Goal: Task Accomplishment & Management: Complete application form

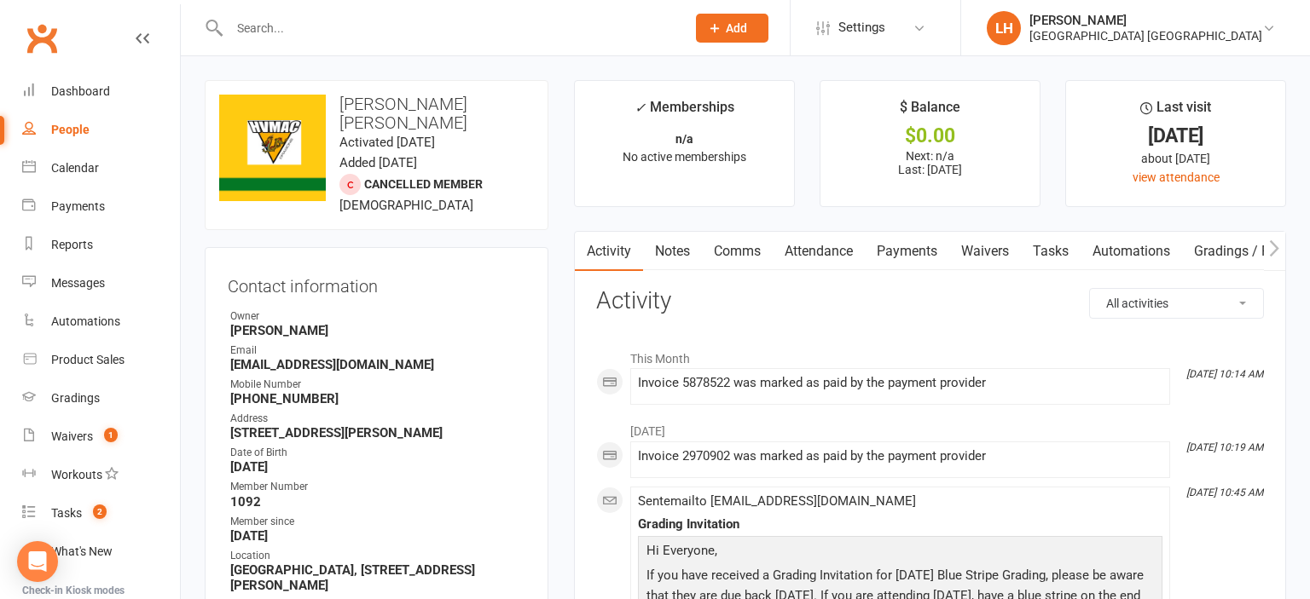
click at [652, 24] on span "Add" at bounding box center [736, 28] width 21 height 14
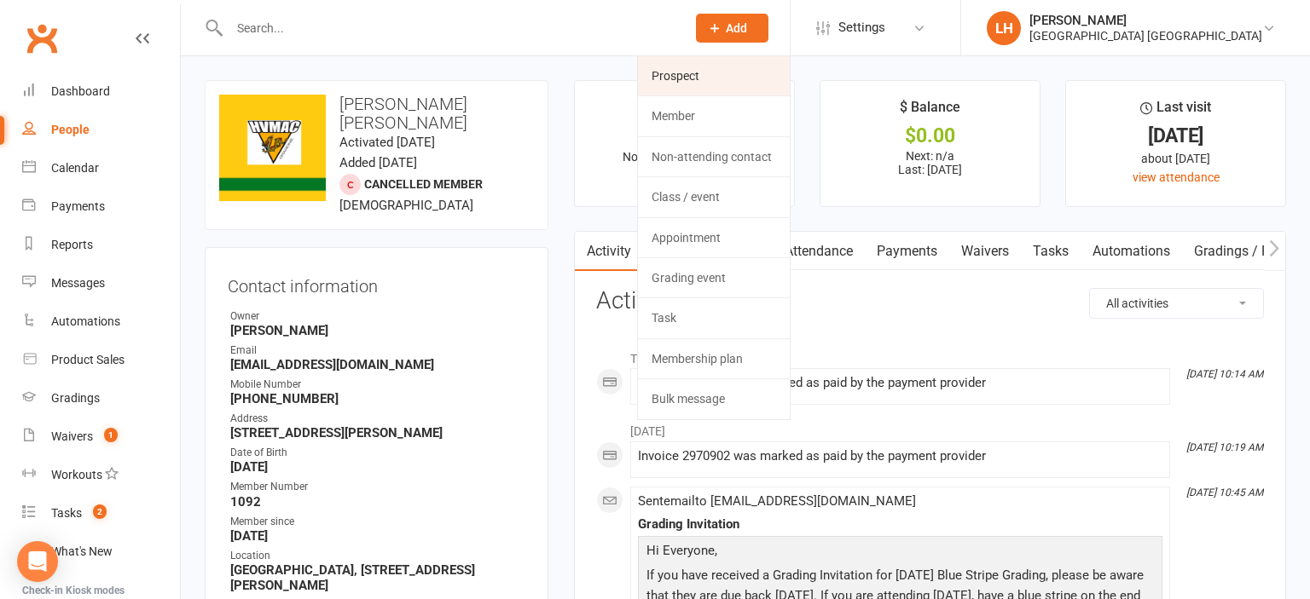
click at [652, 74] on link "Prospect" at bounding box center [714, 75] width 152 height 39
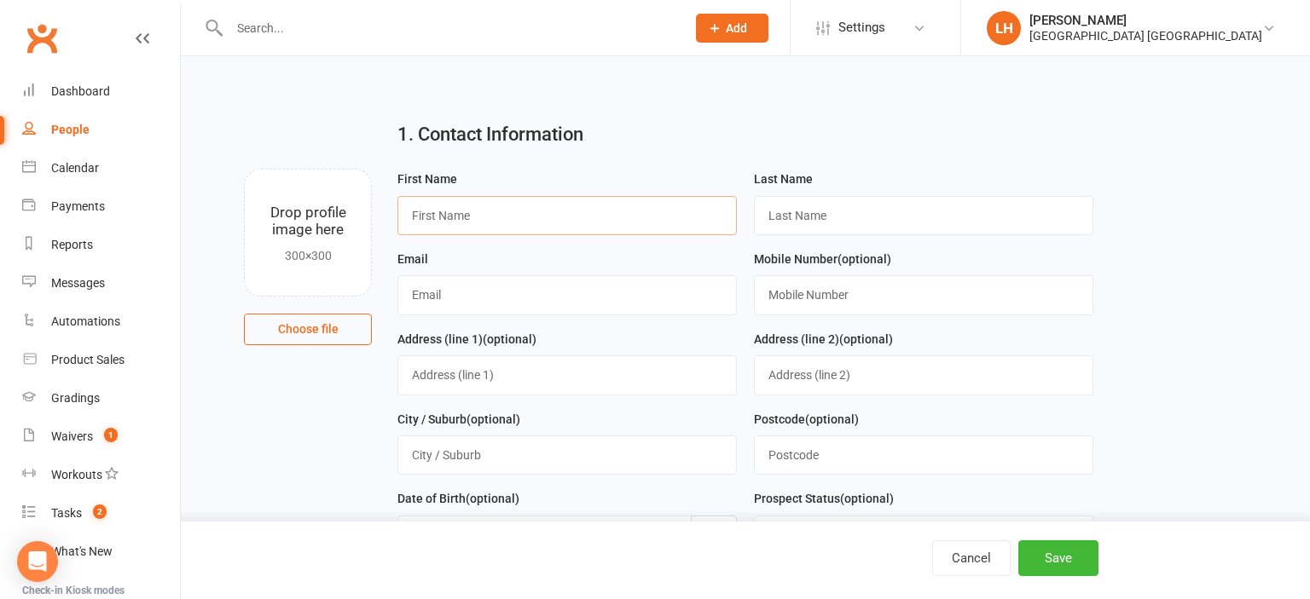
click at [567, 220] on input "text" at bounding box center [566, 215] width 339 height 39
click at [565, 217] on input "text" at bounding box center [566, 215] width 339 height 39
type input "[PERSON_NAME]"
type input "[GEOGRAPHIC_DATA]"
type input "[EMAIL_ADDRESS][DOMAIN_NAME]"
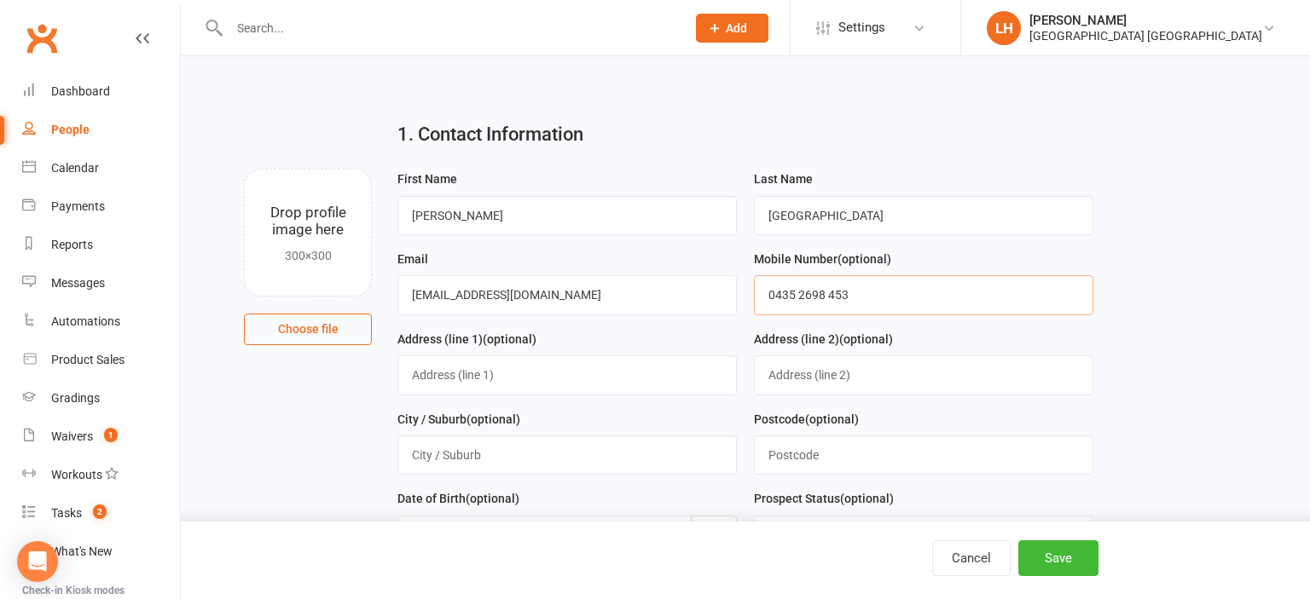
click at [652, 296] on input "0435 2698 453" at bounding box center [923, 294] width 339 height 39
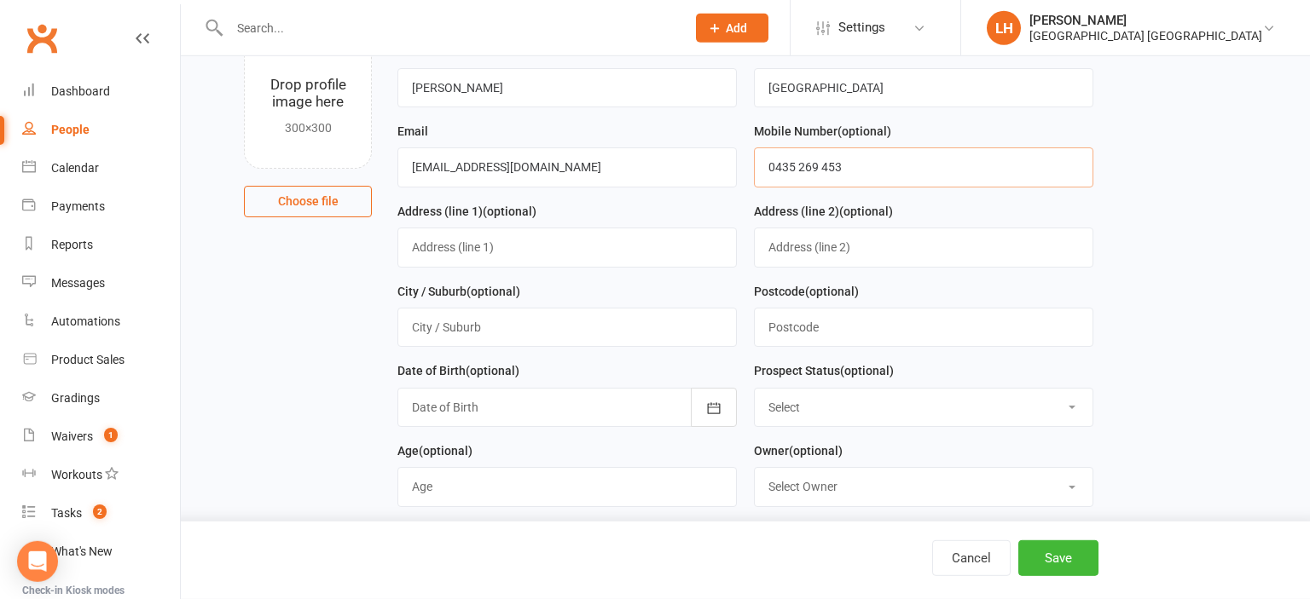
scroll to position [180, 0]
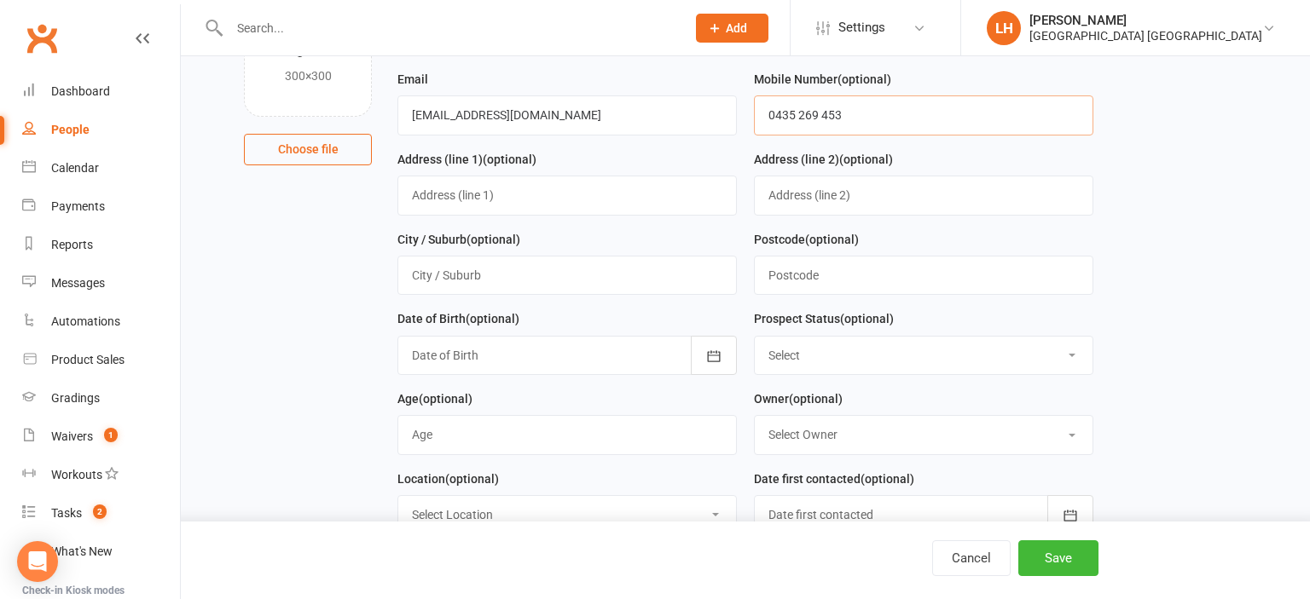
type input "0435 269 453"
select select "Parent/Carer of Prospect"
click option "Parent/Carer of Prospect" at bounding box center [0, 0] width 0 height 0
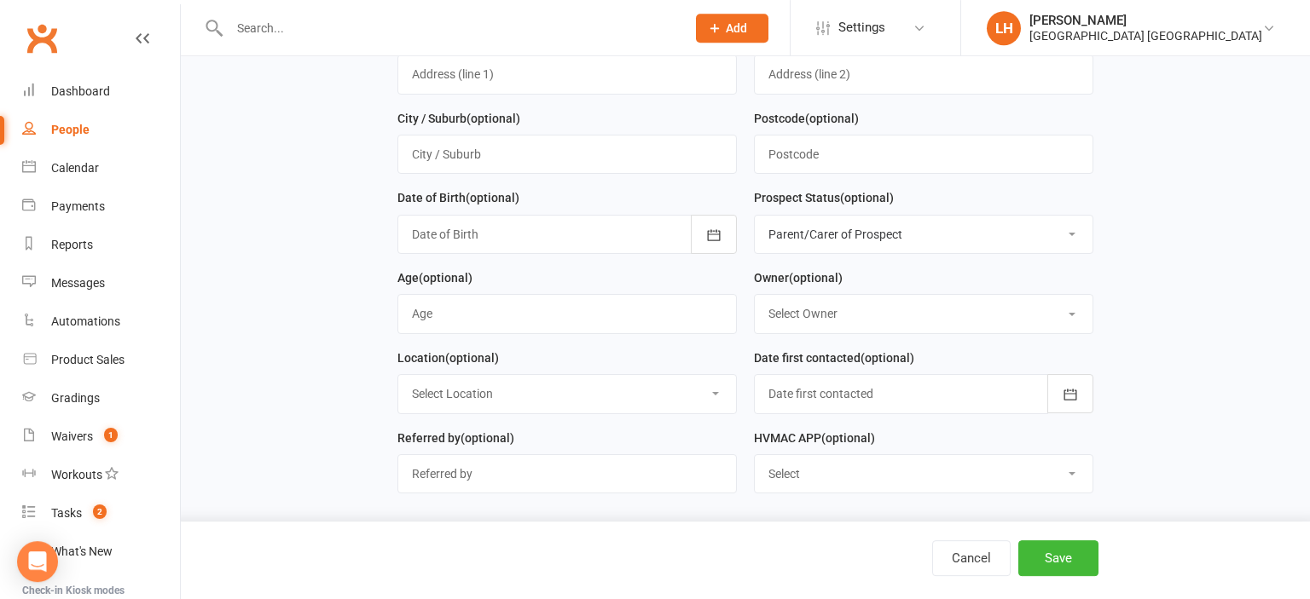
scroll to position [360, 0]
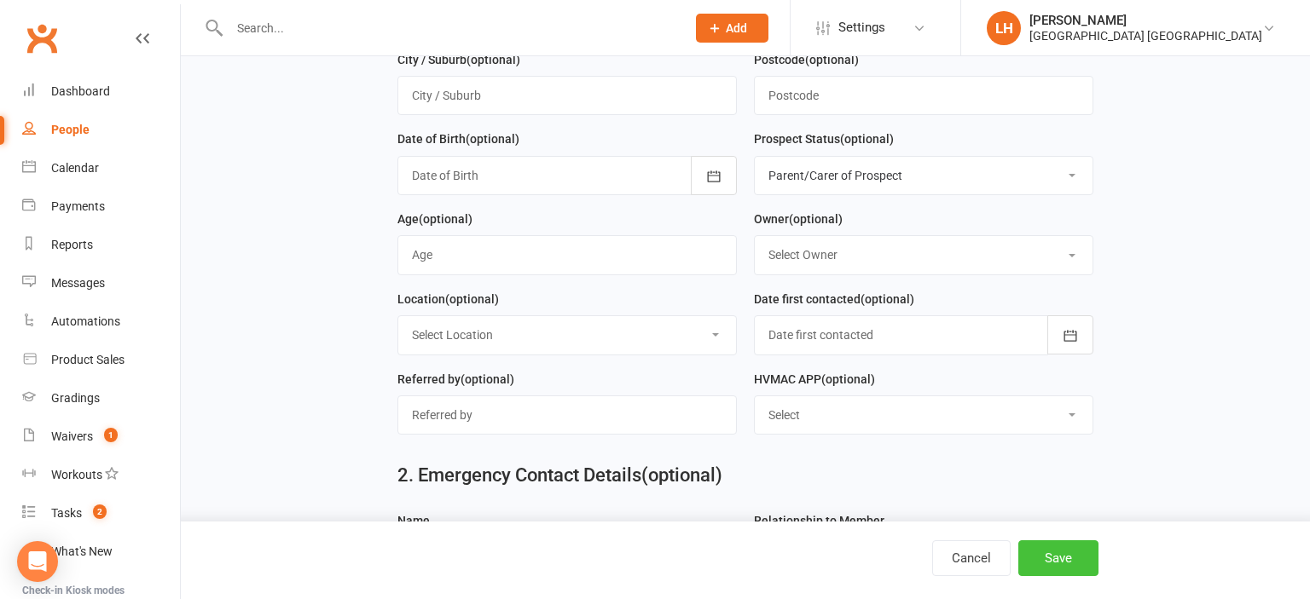
click at [652, 561] on button "Save" at bounding box center [1058, 559] width 80 height 36
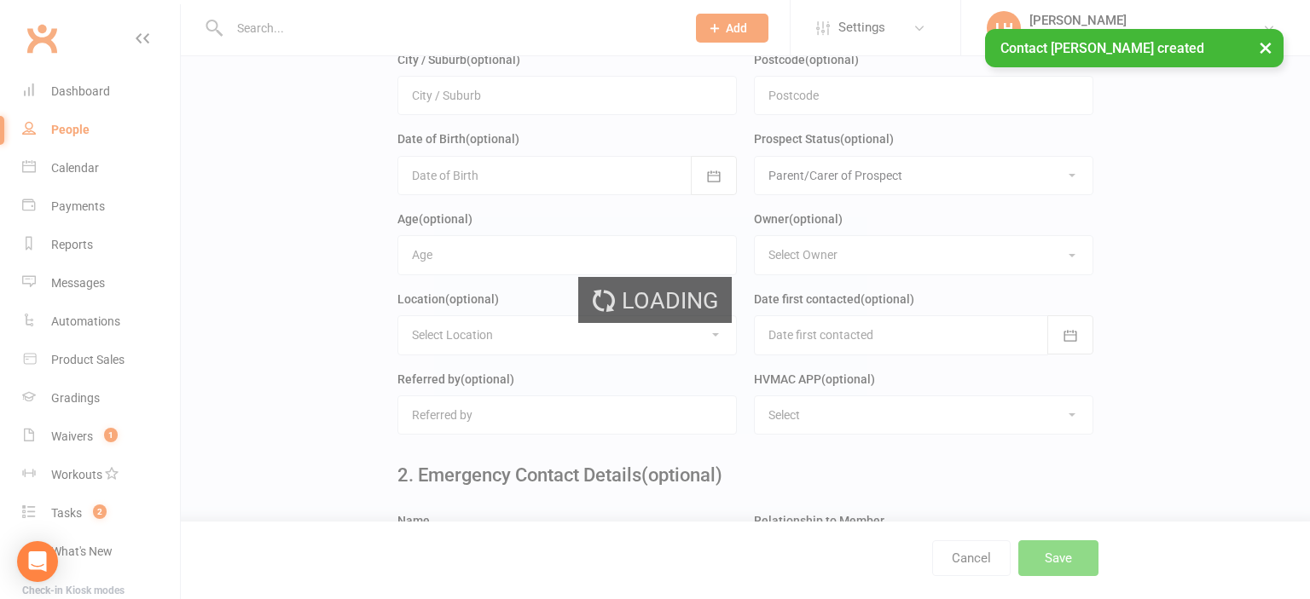
scroll to position [0, 0]
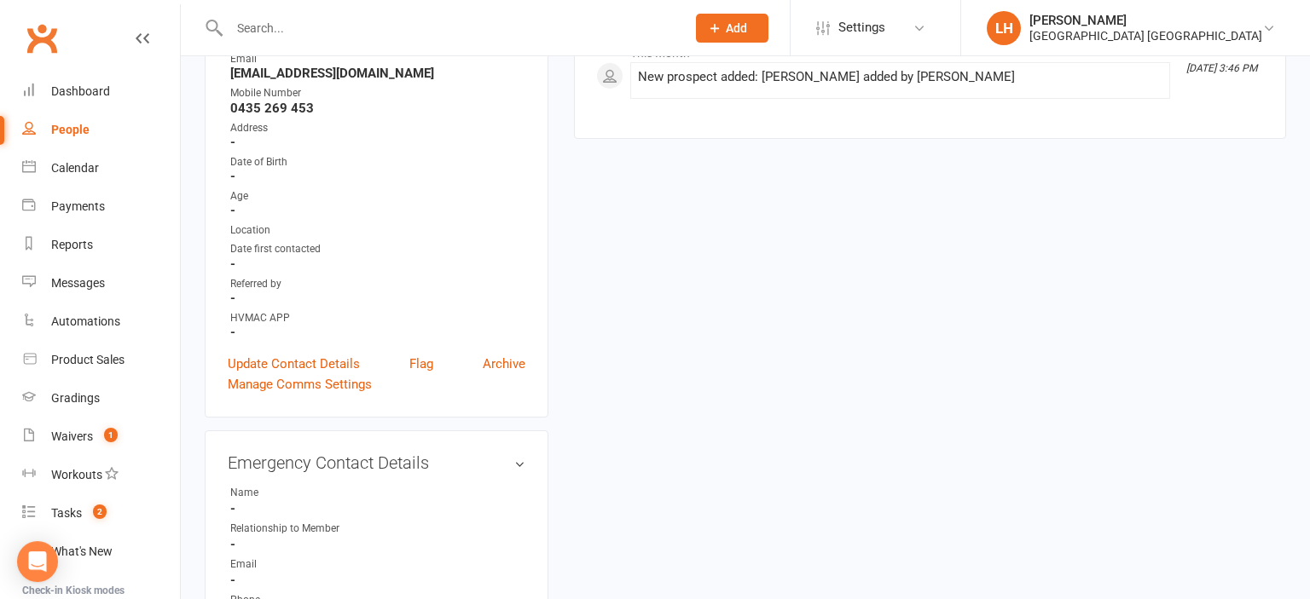
scroll to position [360, 0]
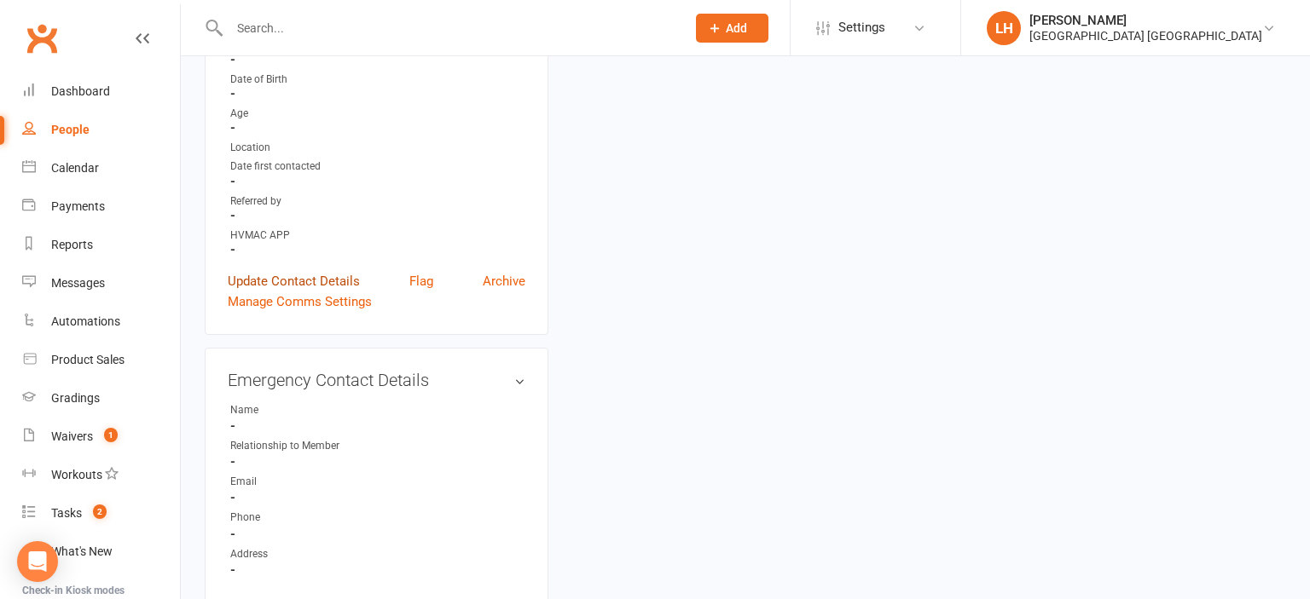
click at [286, 284] on link "Update Contact Details" at bounding box center [294, 281] width 132 height 20
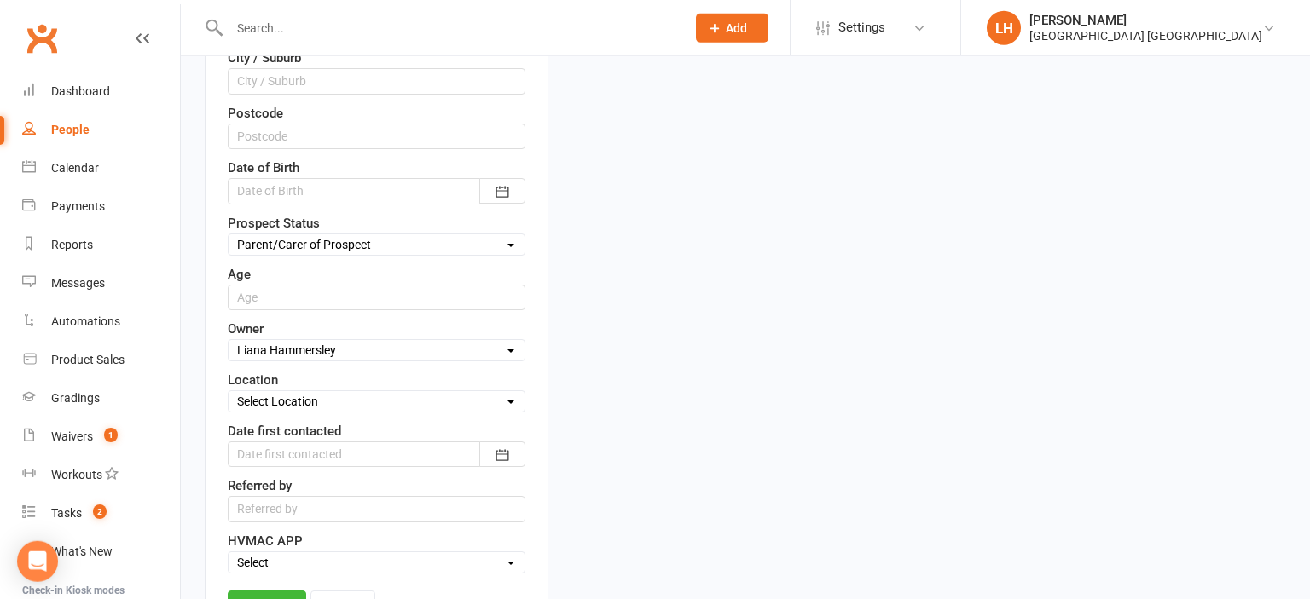
scroll to position [621, 0]
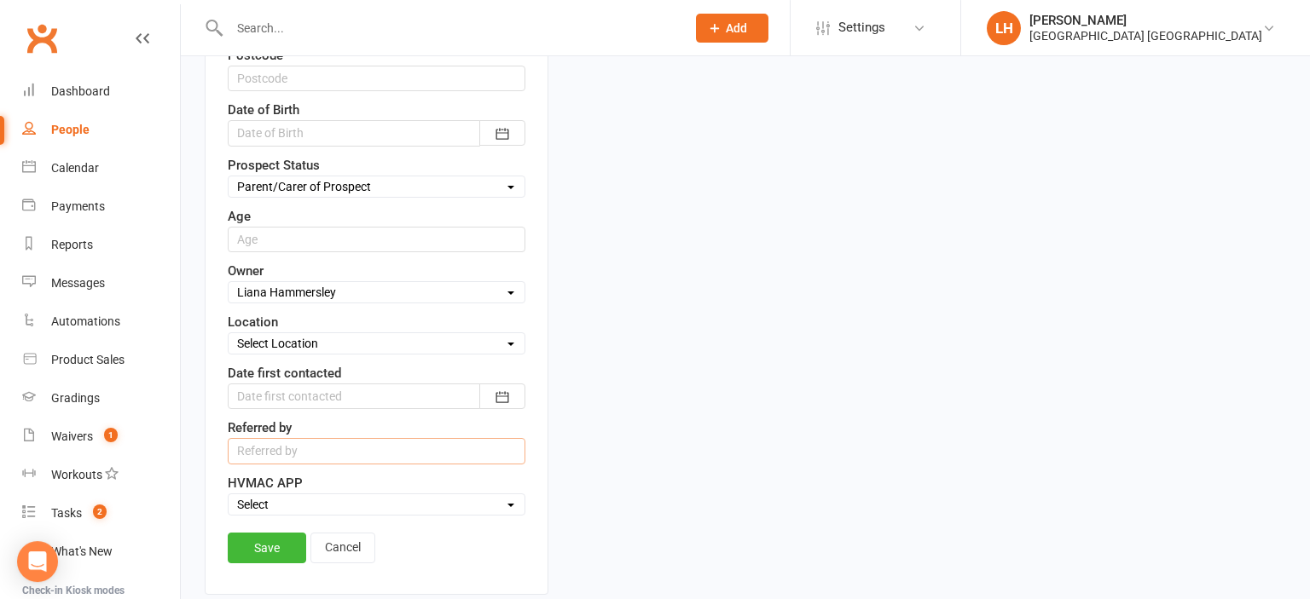
click at [322, 450] on input "text" at bounding box center [377, 451] width 298 height 26
type input "[PERSON_NAME]"
click at [288, 535] on link "Save" at bounding box center [267, 548] width 78 height 31
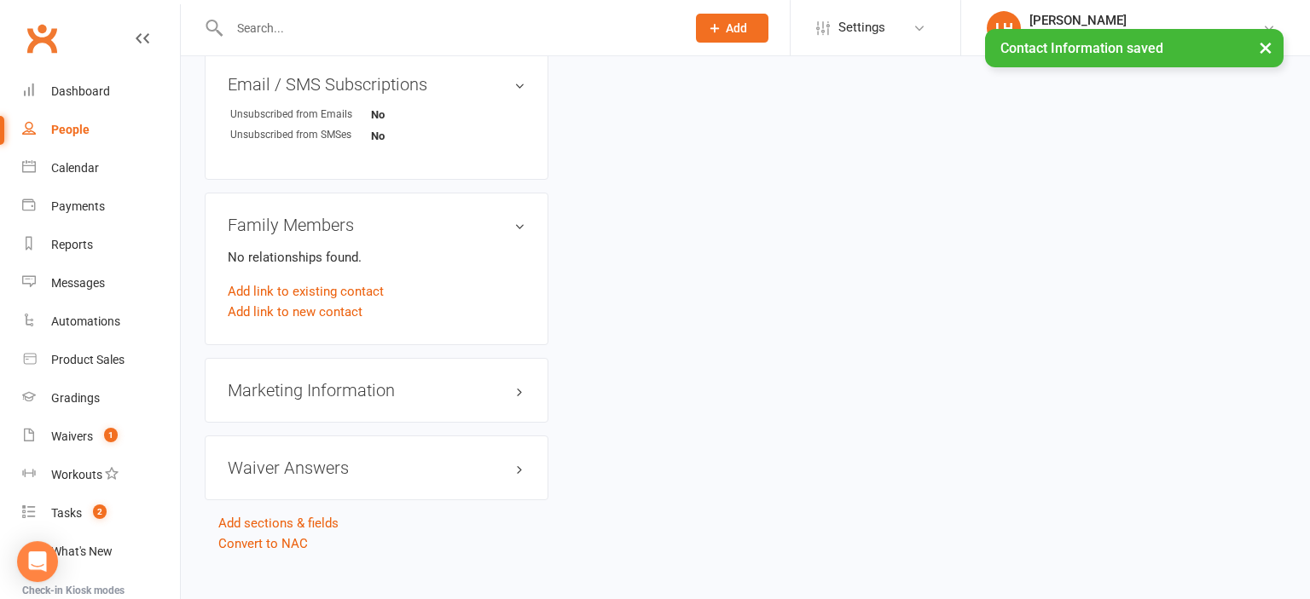
scroll to position [1095, 0]
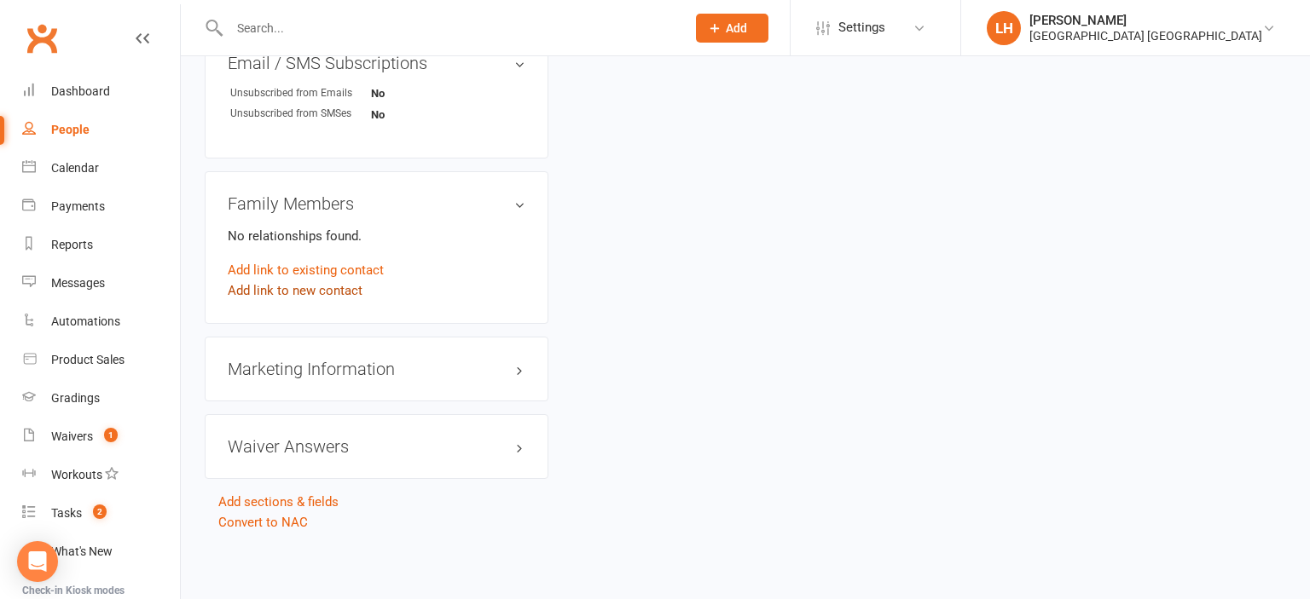
click at [336, 295] on link "Add link to new contact" at bounding box center [295, 291] width 135 height 20
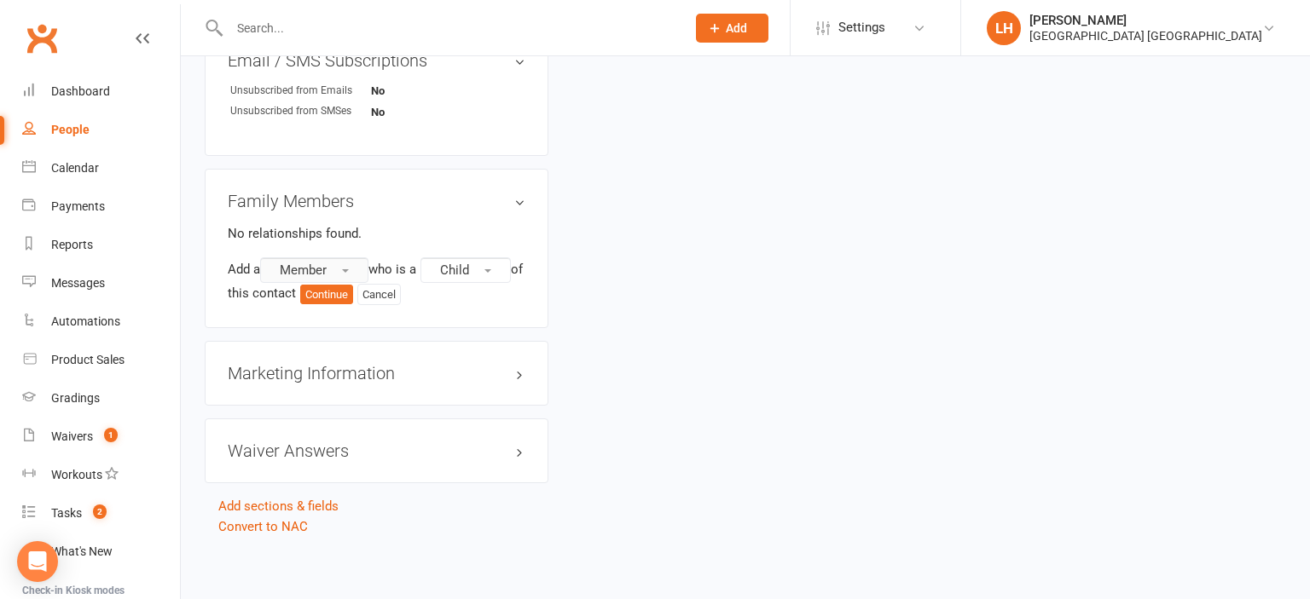
click at [322, 271] on span "Member" at bounding box center [303, 270] width 47 height 15
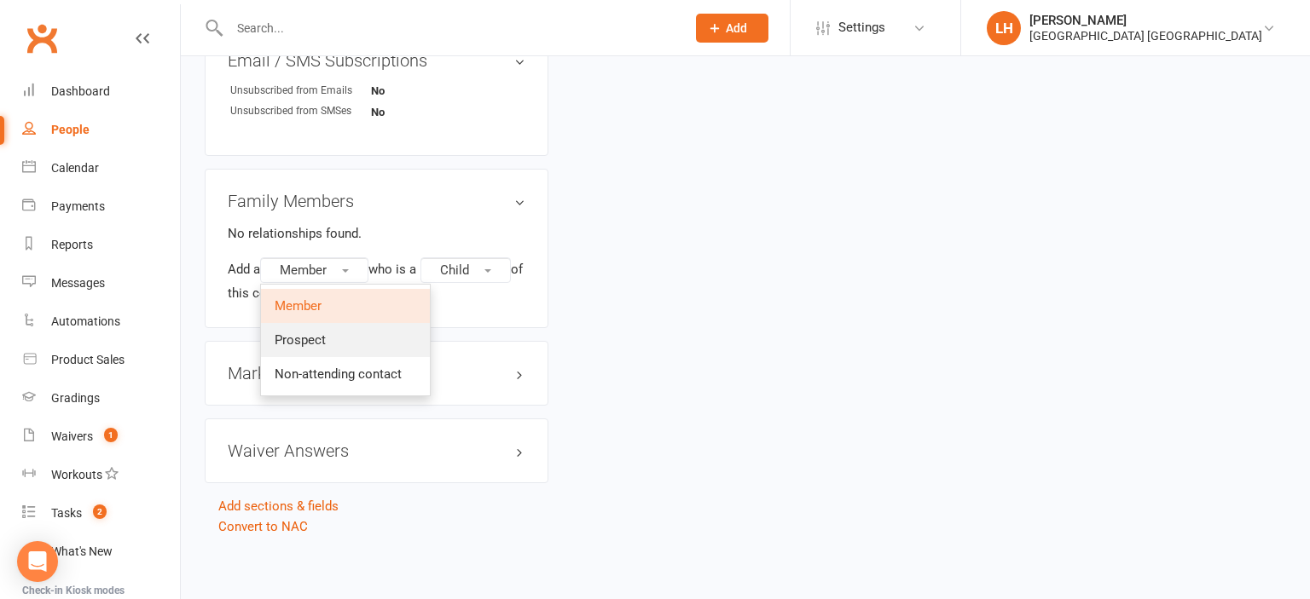
click at [329, 342] on link "Prospect" at bounding box center [345, 340] width 169 height 34
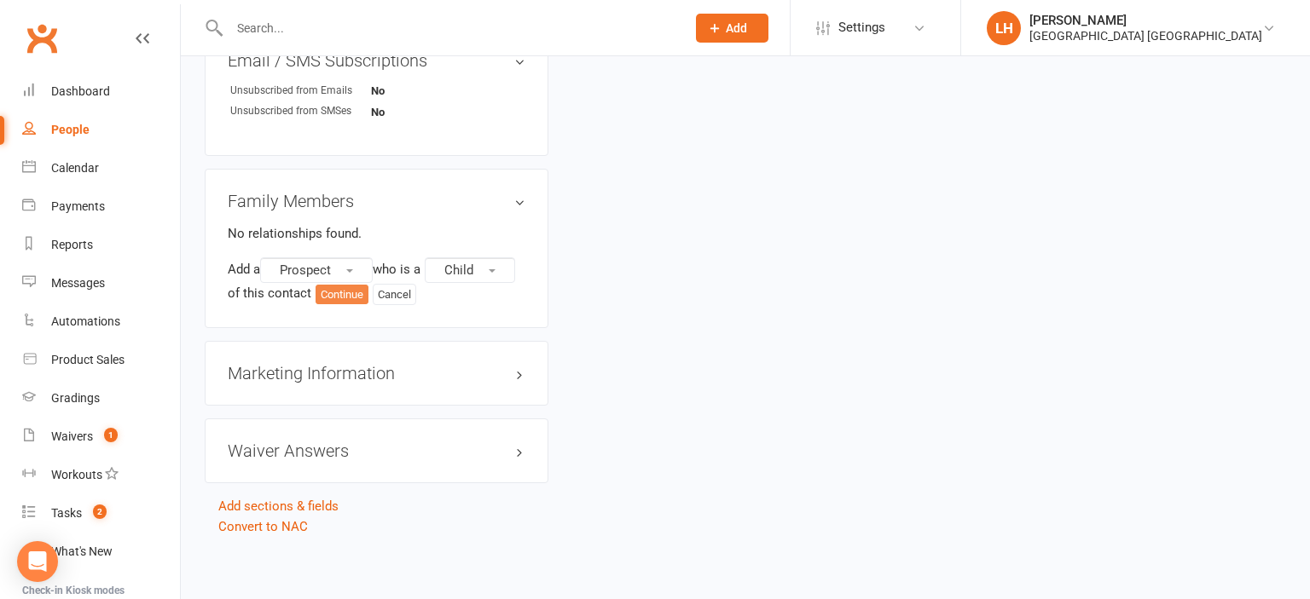
click at [351, 298] on button "Continue" at bounding box center [341, 295] width 53 height 20
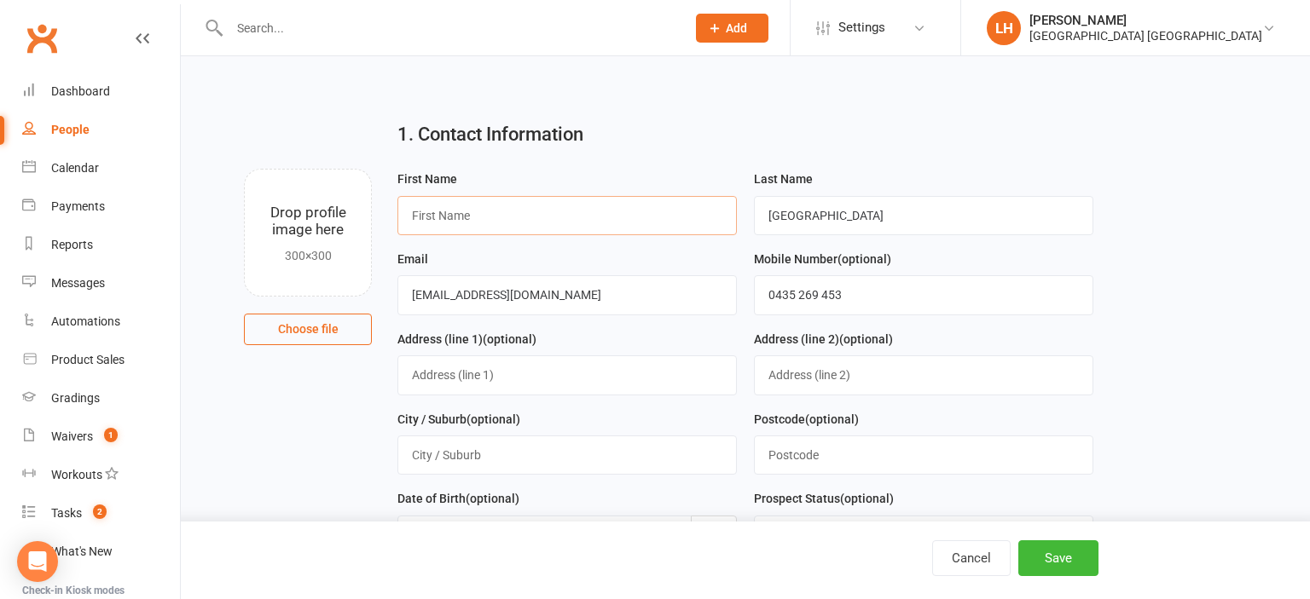
click at [573, 213] on input "text" at bounding box center [566, 215] width 339 height 39
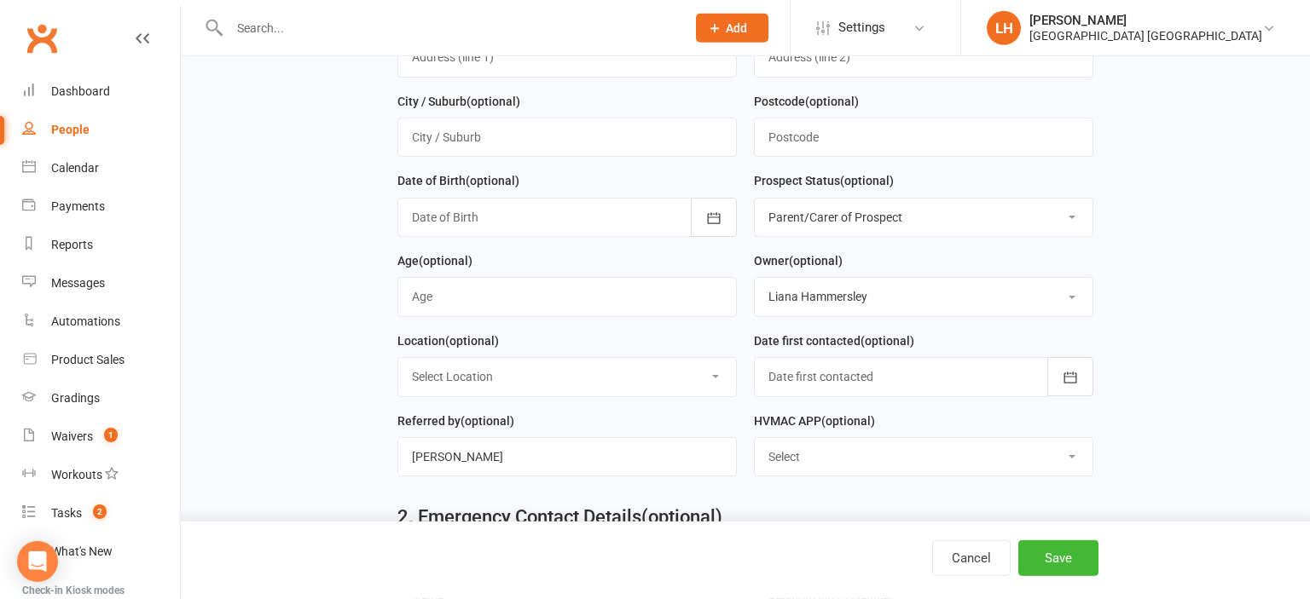
scroll to position [360, 0]
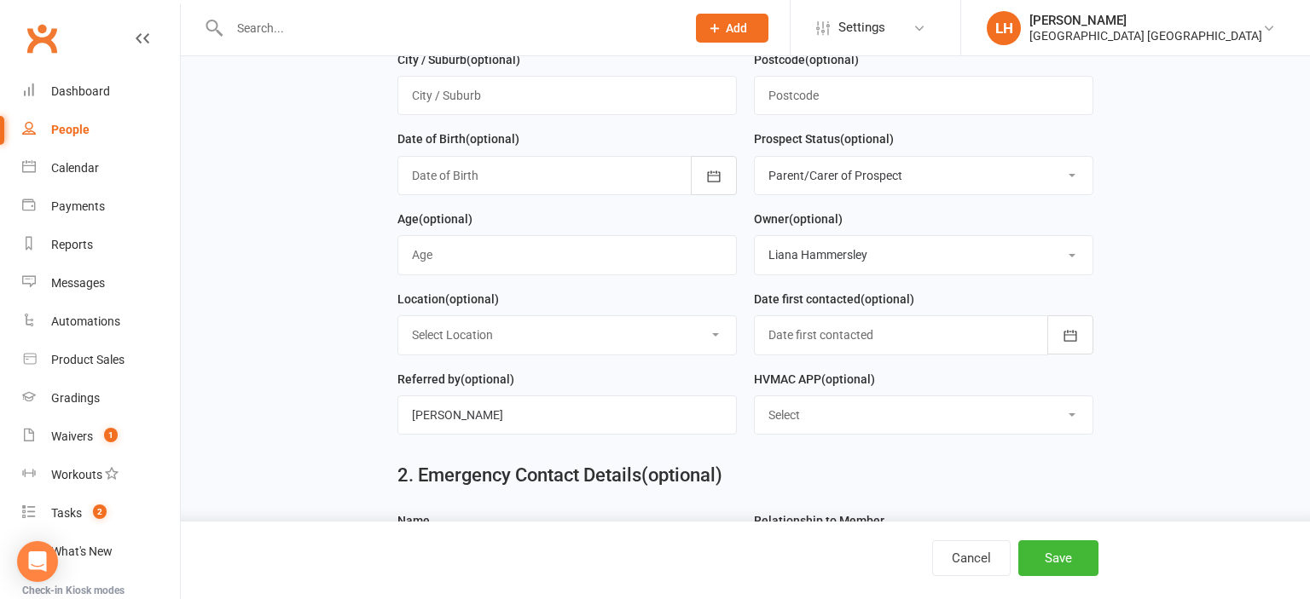
type input "[PERSON_NAME]"
click at [429, 261] on input "string" at bounding box center [566, 254] width 339 height 39
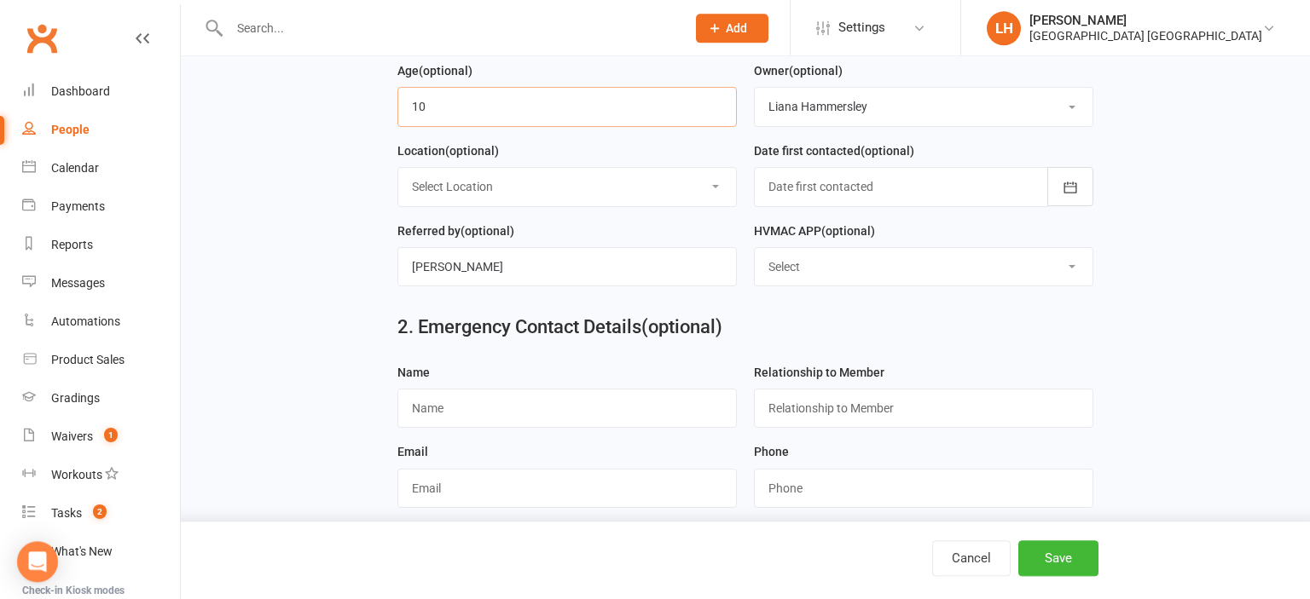
scroll to position [540, 0]
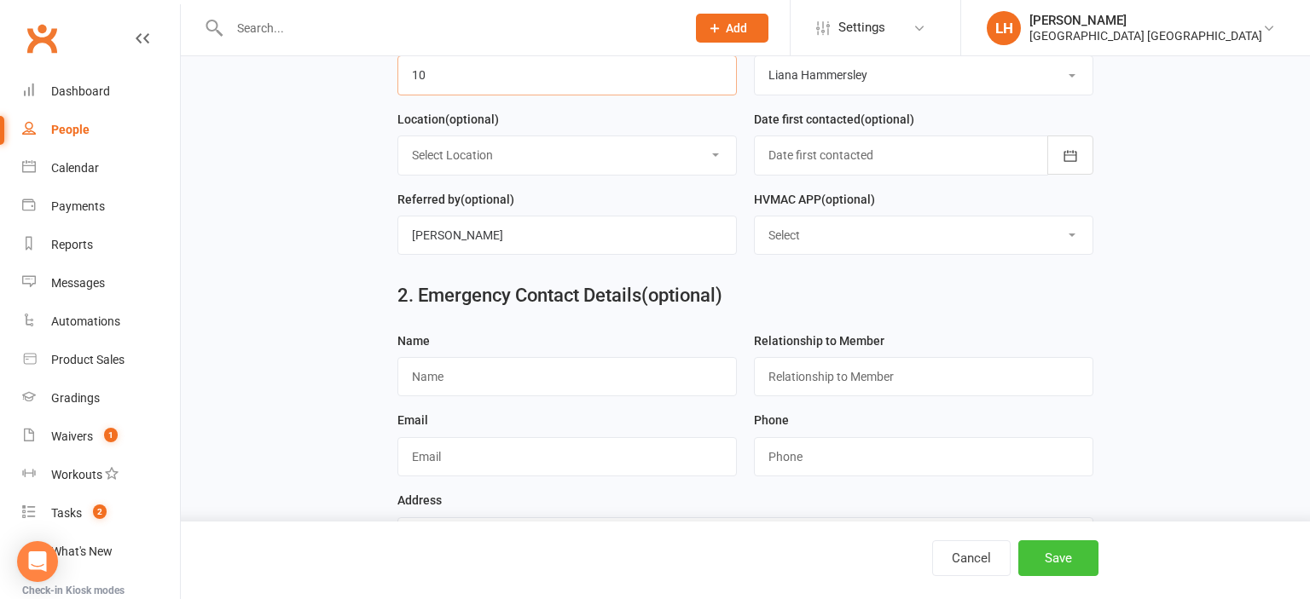
type input "10"
click at [652, 570] on button "Save" at bounding box center [1058, 559] width 80 height 36
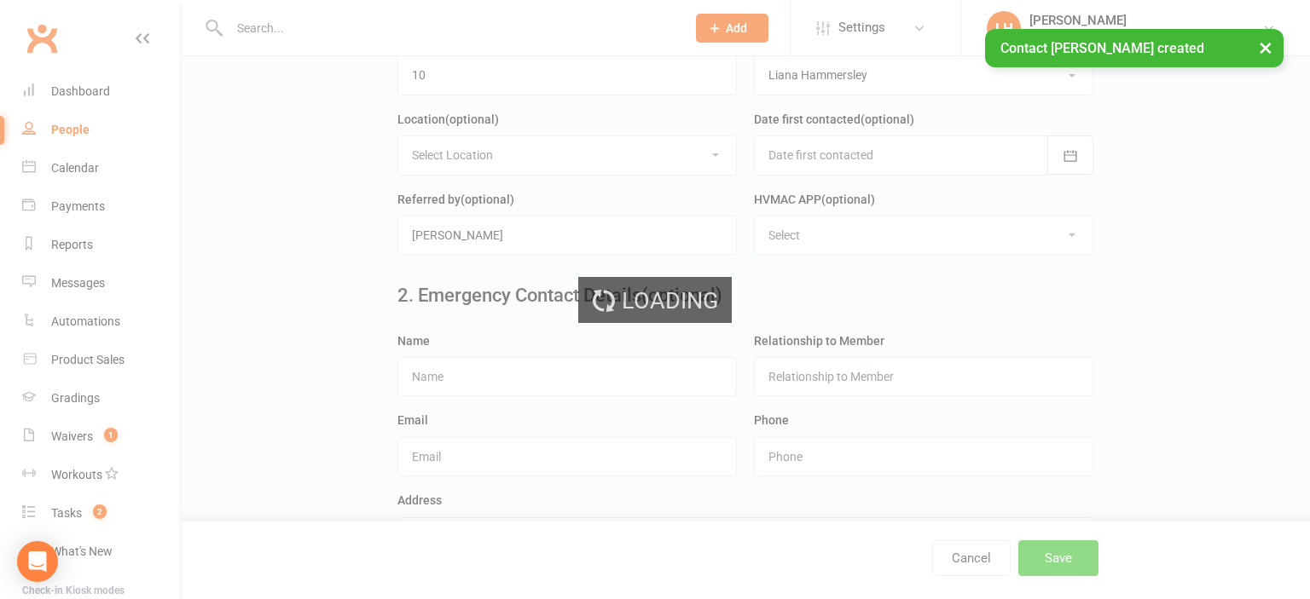
scroll to position [0, 0]
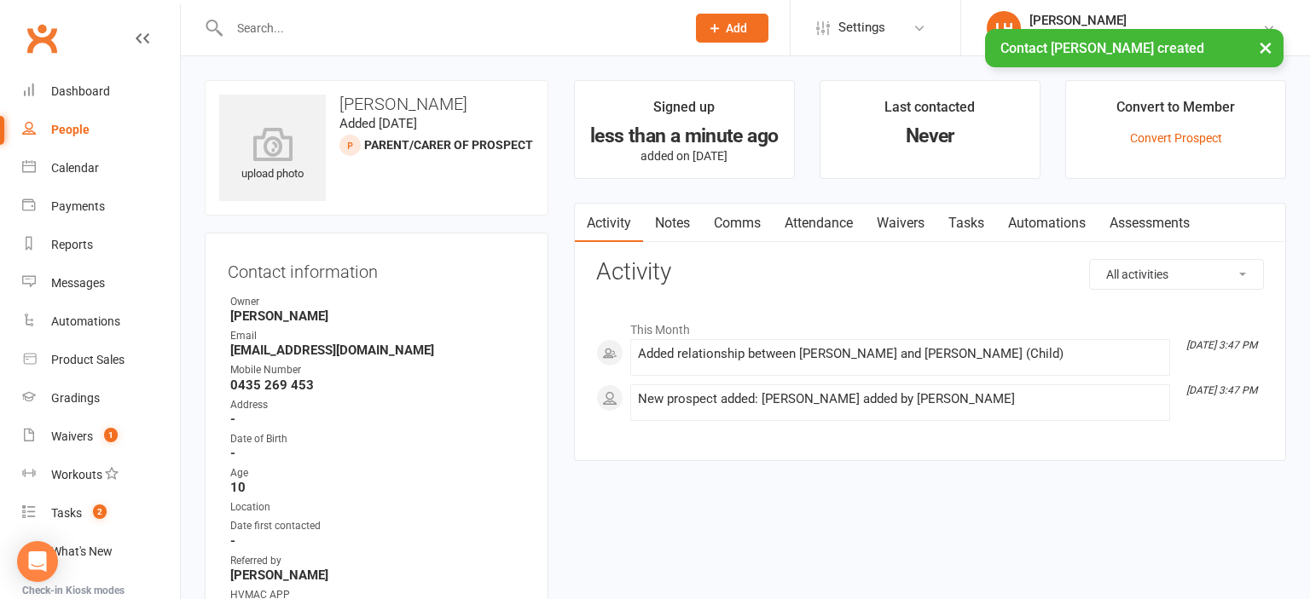
click at [652, 224] on link "Attendance" at bounding box center [818, 223] width 92 height 39
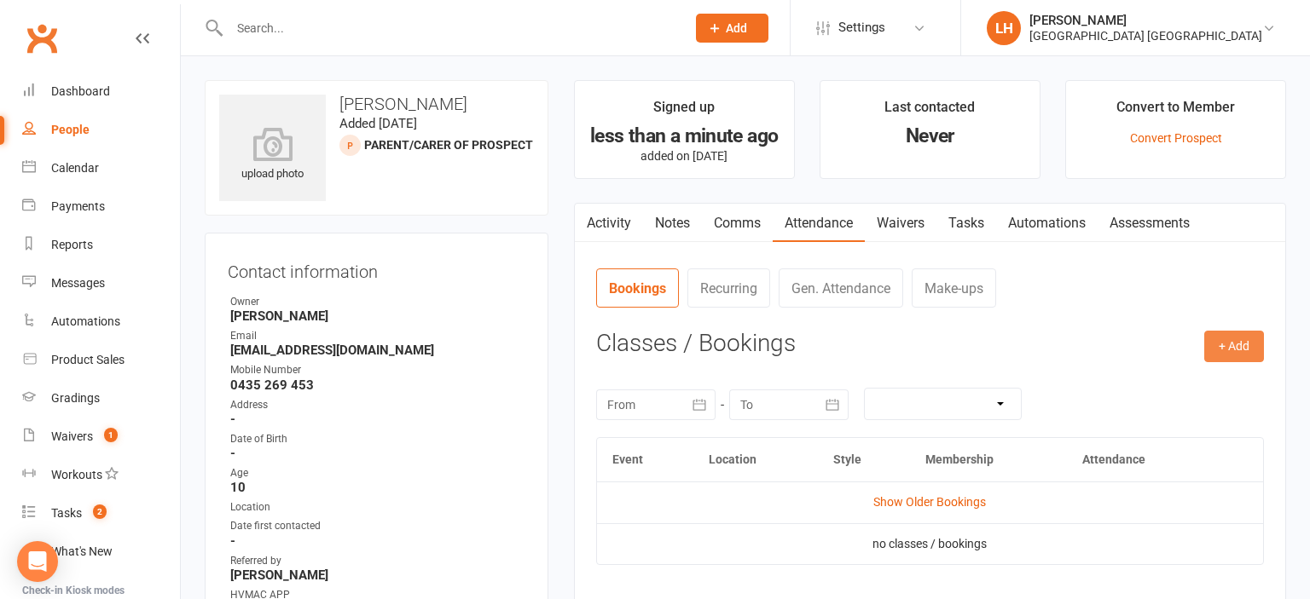
click at [652, 344] on button "+ Add" at bounding box center [1234, 346] width 60 height 31
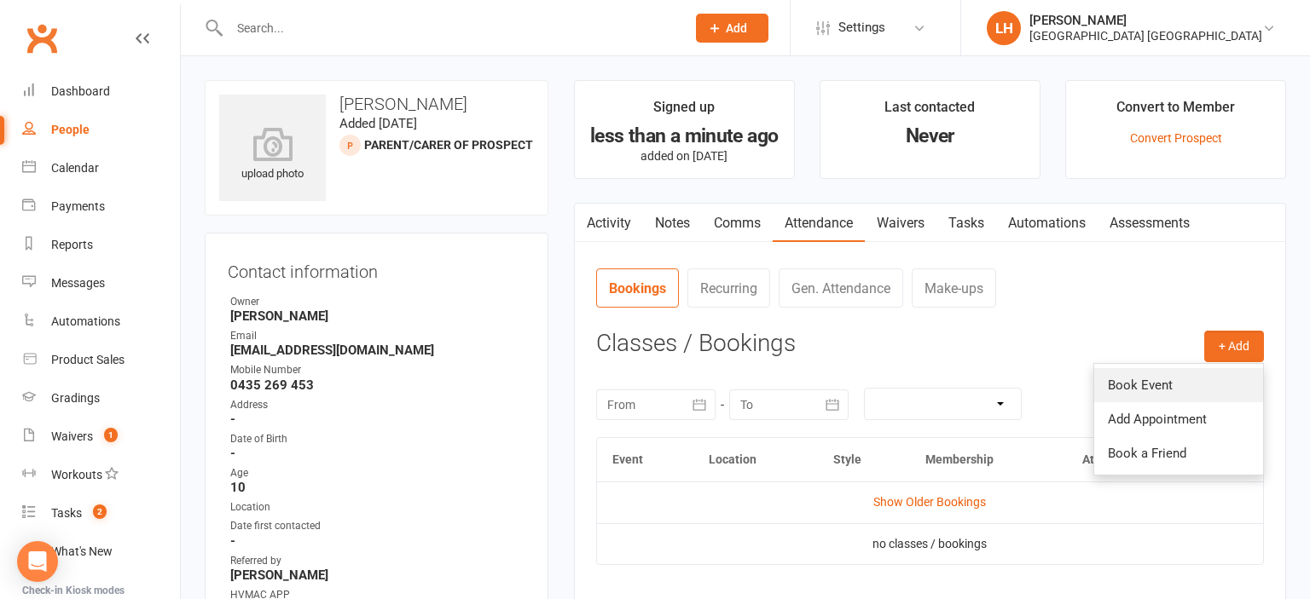
click at [652, 390] on link "Book Event" at bounding box center [1178, 385] width 169 height 34
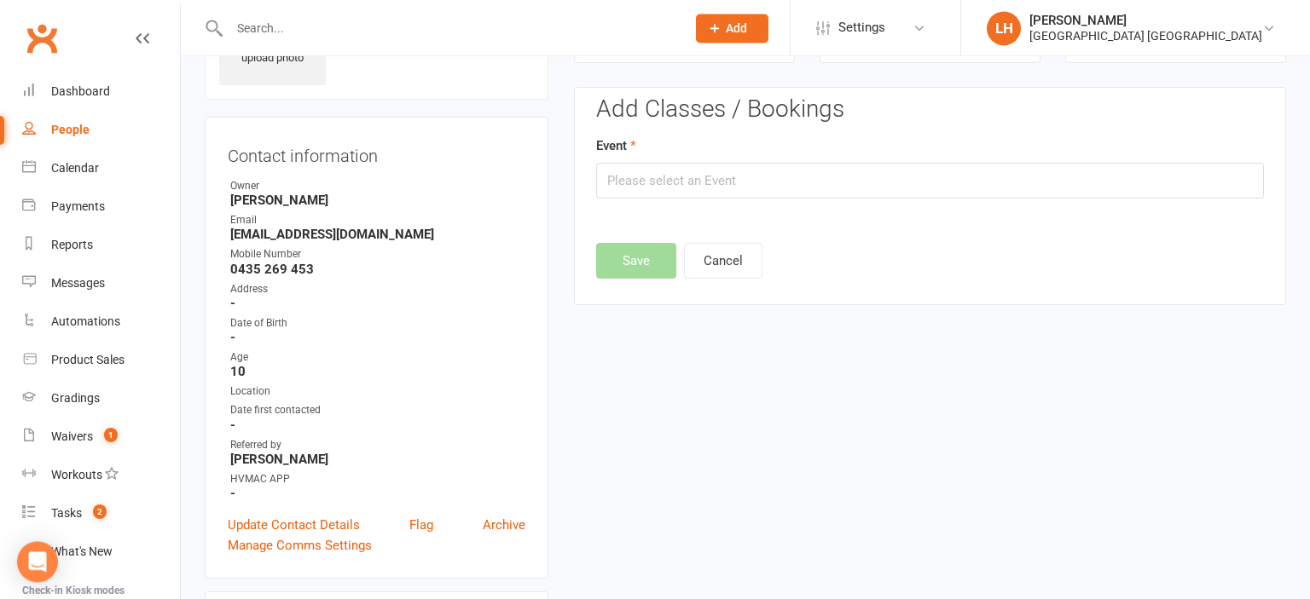
scroll to position [117, 0]
click at [652, 171] on input "text" at bounding box center [930, 180] width 668 height 36
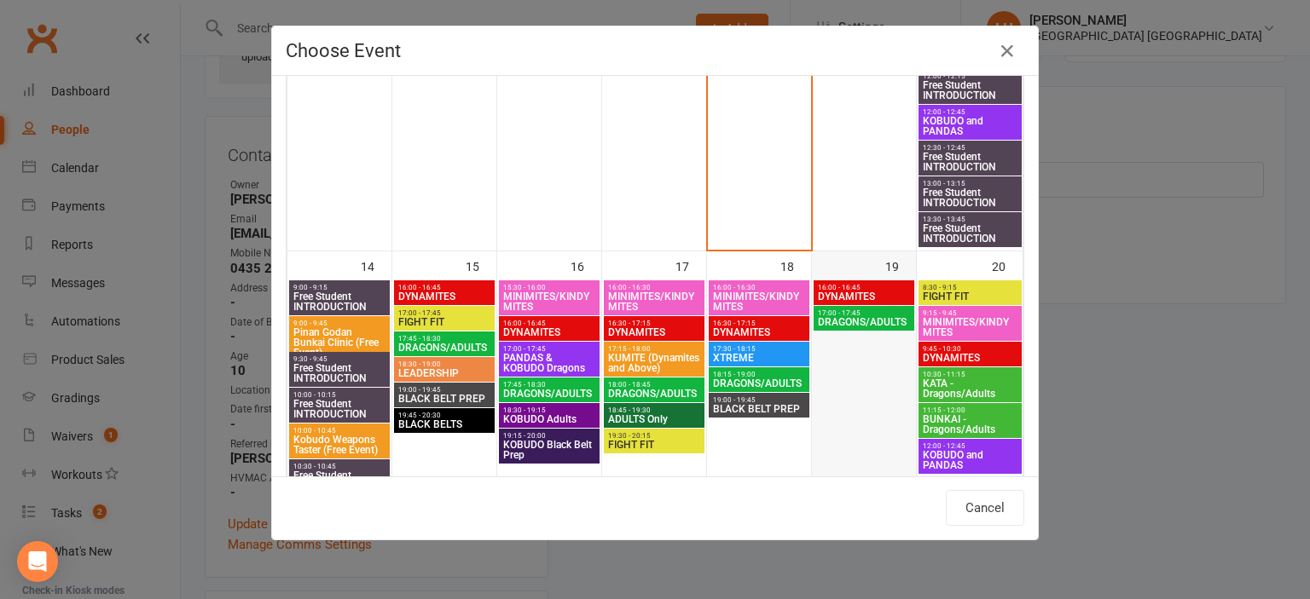
scroll to position [941, 0]
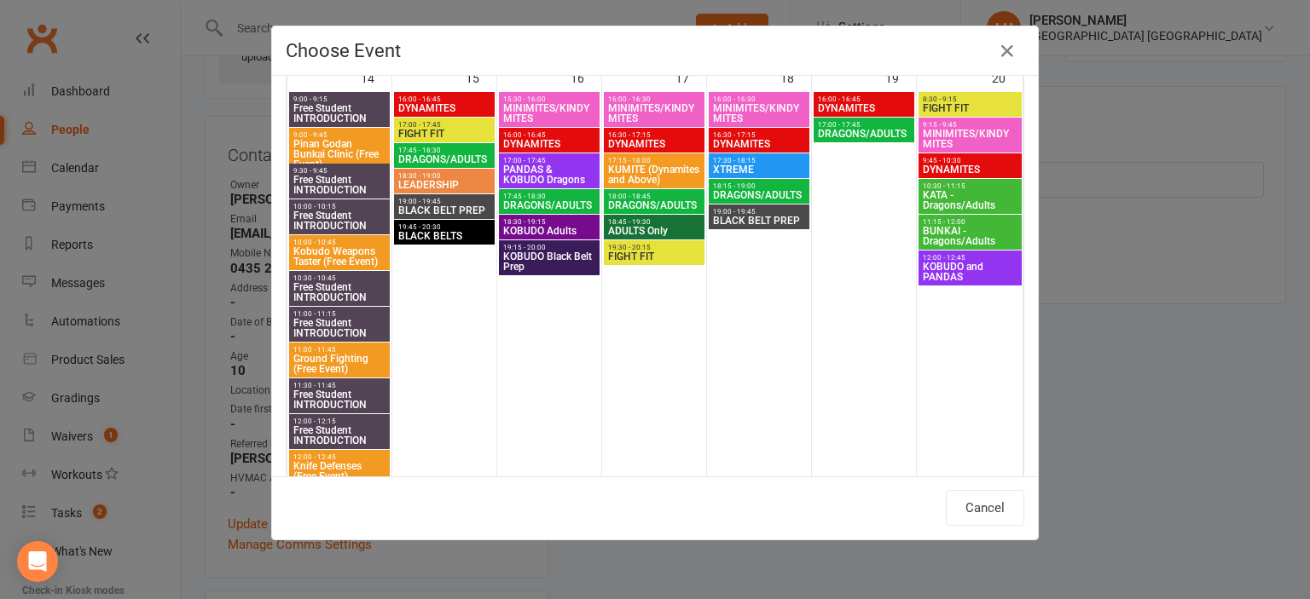
click at [421, 155] on span "DRAGONS/ADULTS" at bounding box center [444, 159] width 94 height 10
type input "DRAGONS/ADULTS - [DATE] 5:45:00 PM"
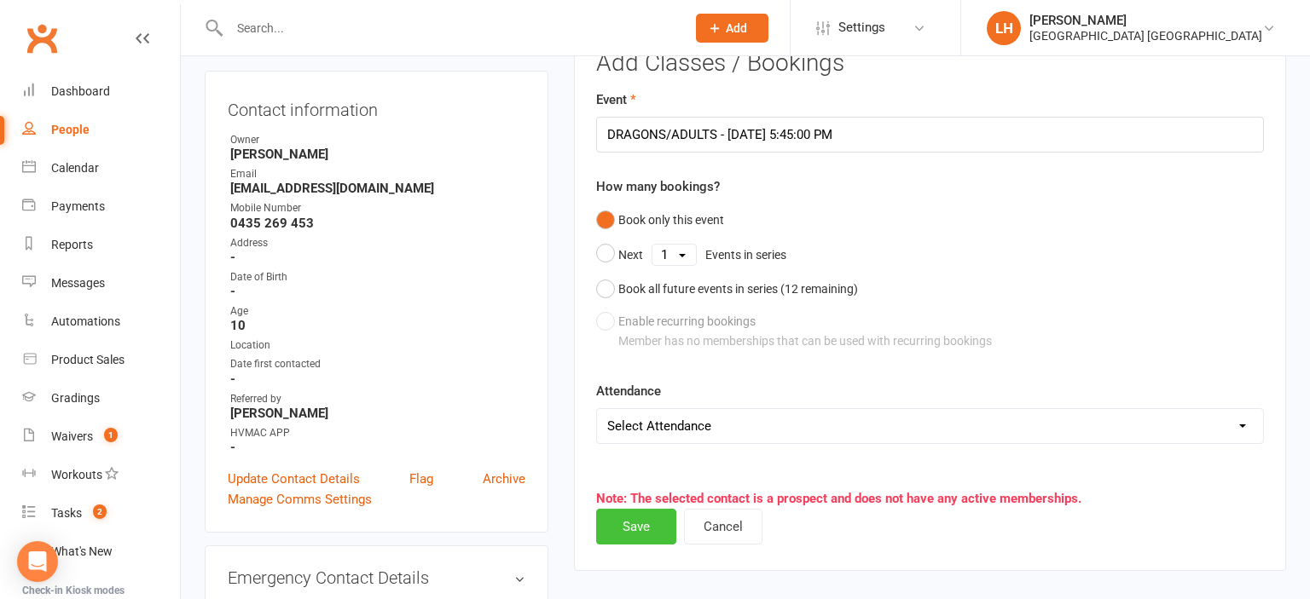
scroll to position [207, 0]
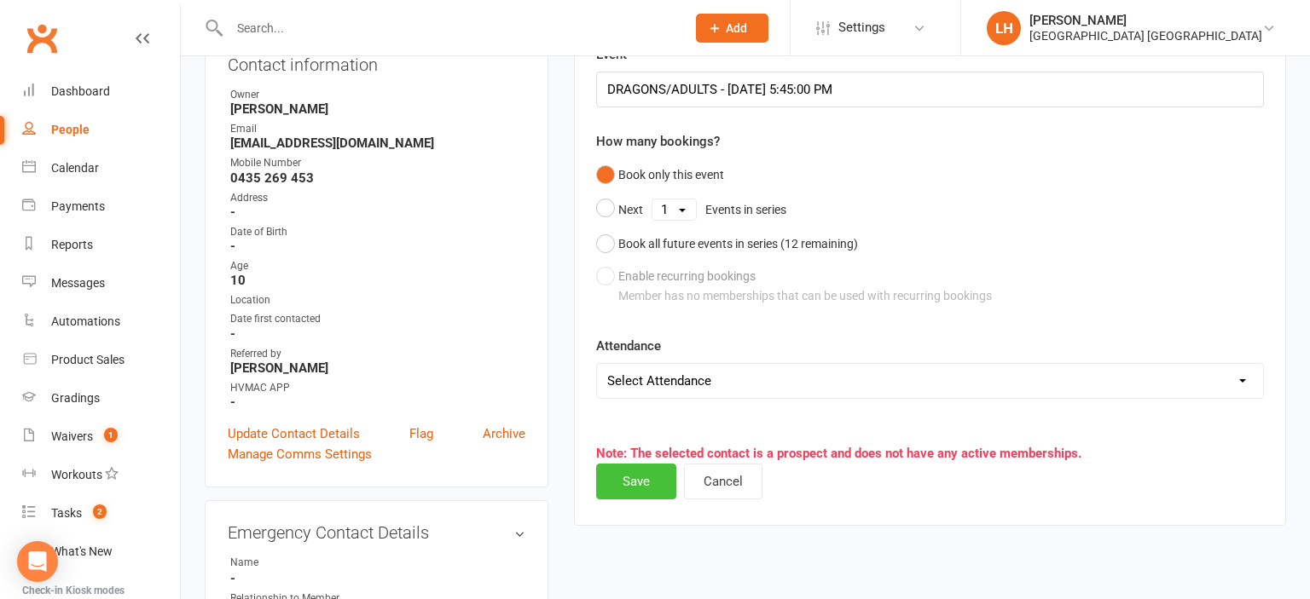
click at [631, 486] on button "Save" at bounding box center [636, 482] width 80 height 36
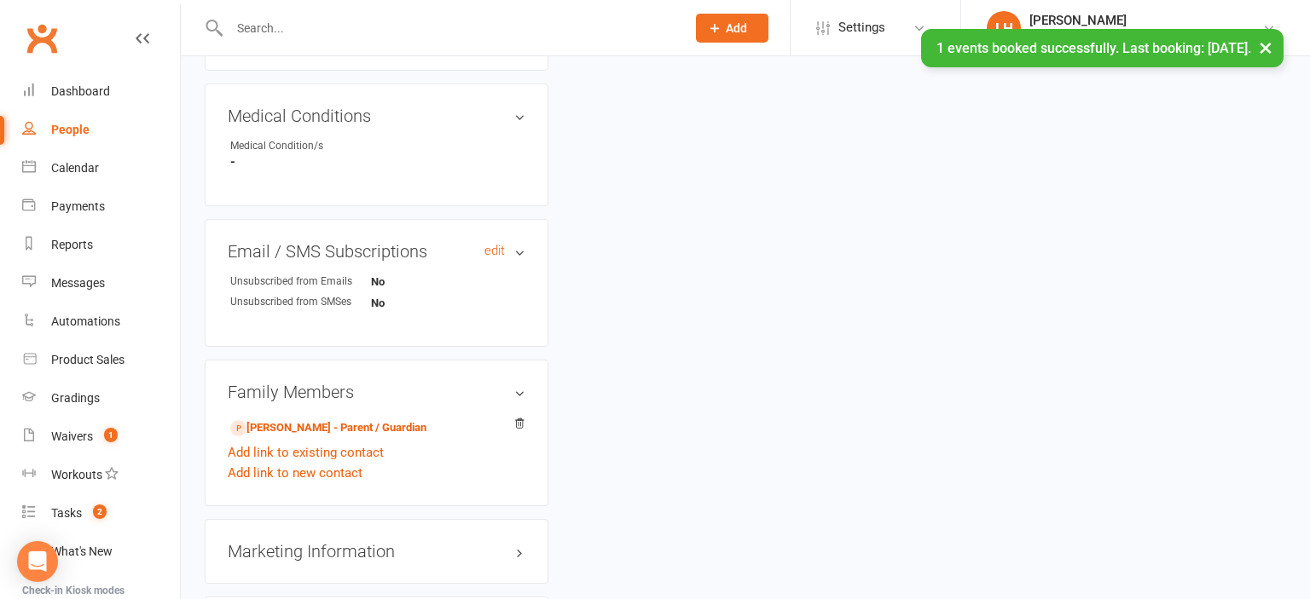
scroll to position [1017, 0]
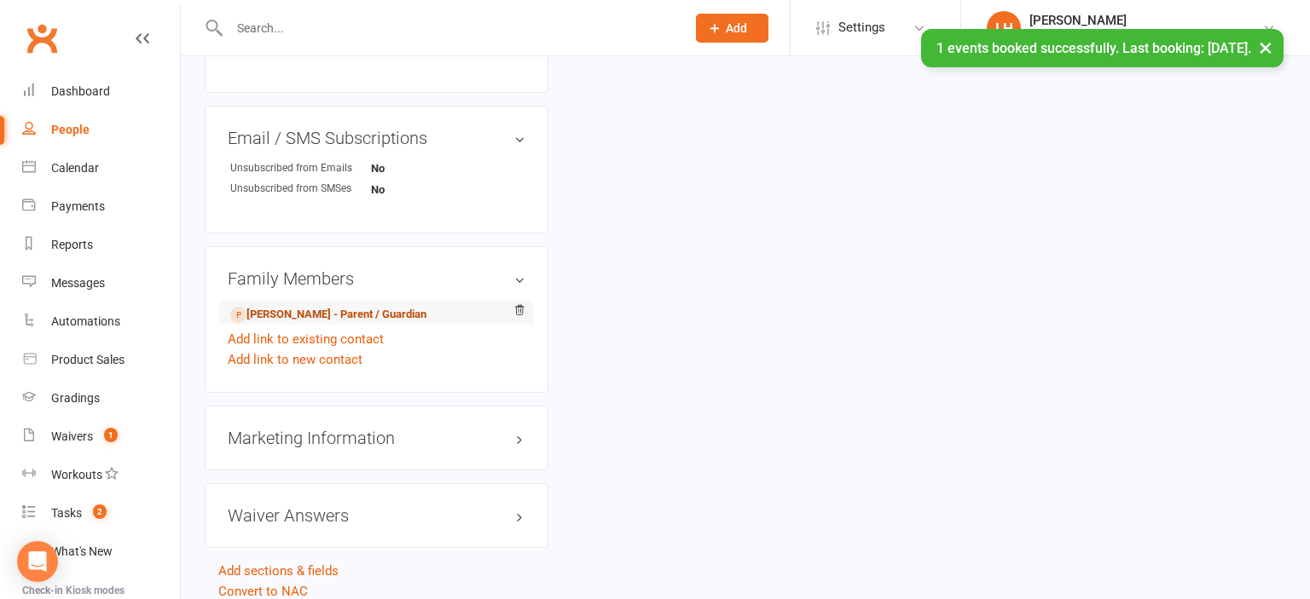
click at [280, 318] on link "[PERSON_NAME] - Parent / Guardian" at bounding box center [328, 315] width 196 height 18
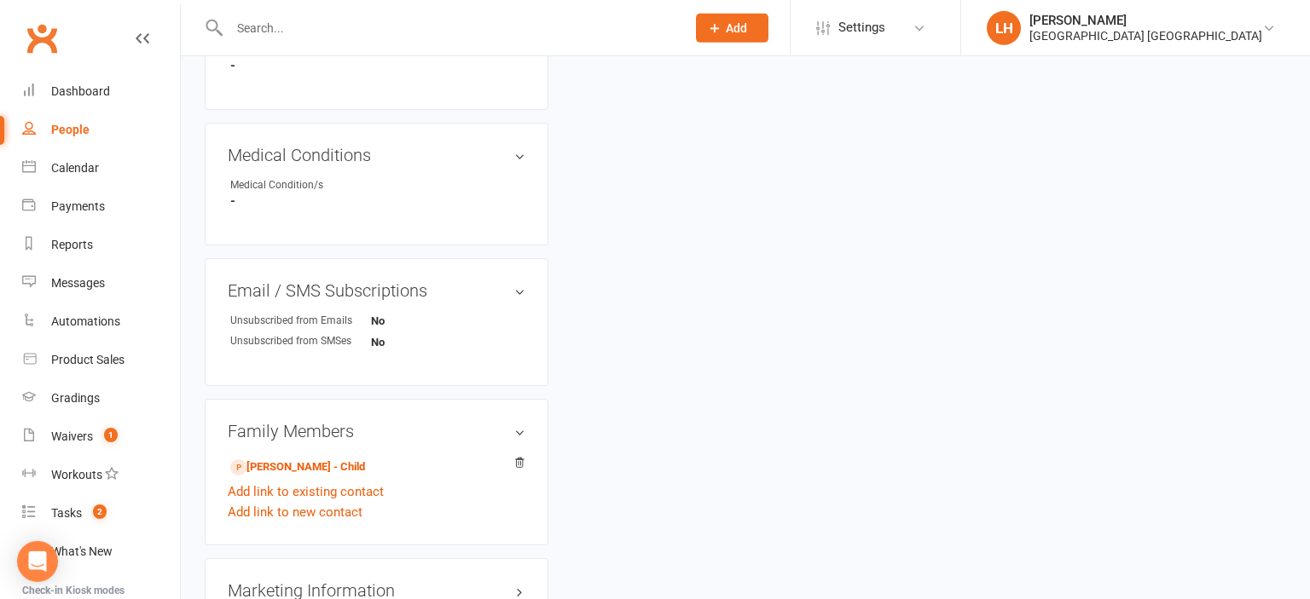
scroll to position [900, 0]
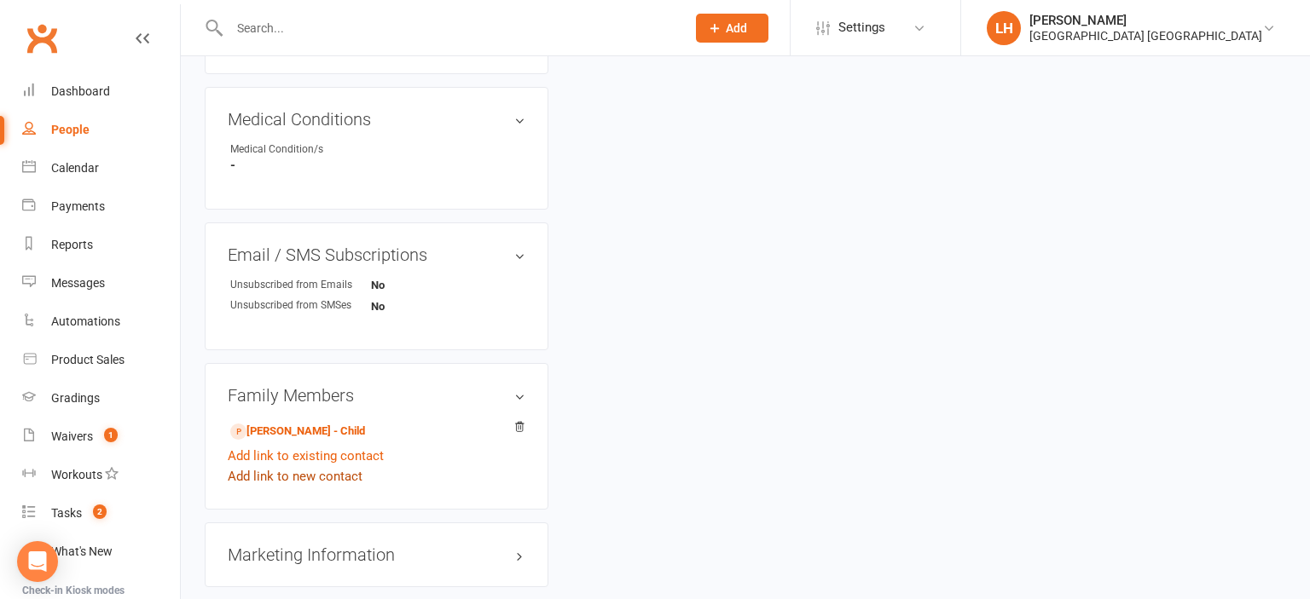
click at [320, 487] on link "Add link to new contact" at bounding box center [295, 476] width 135 height 20
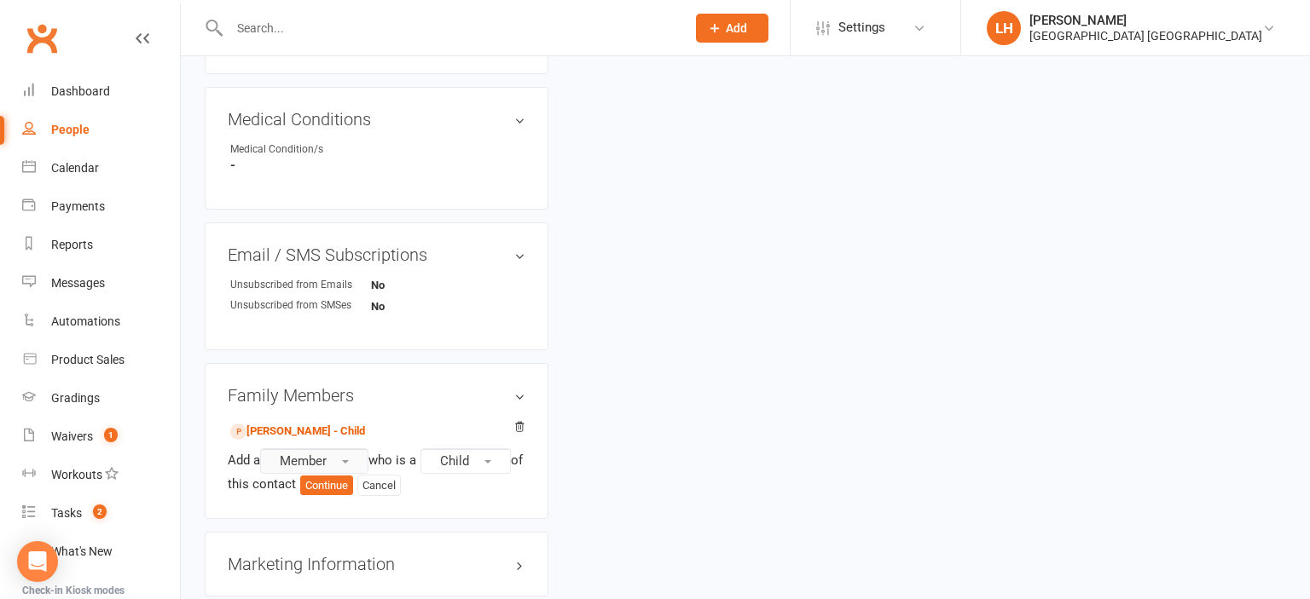
click at [334, 465] on button "Member" at bounding box center [314, 461] width 108 height 26
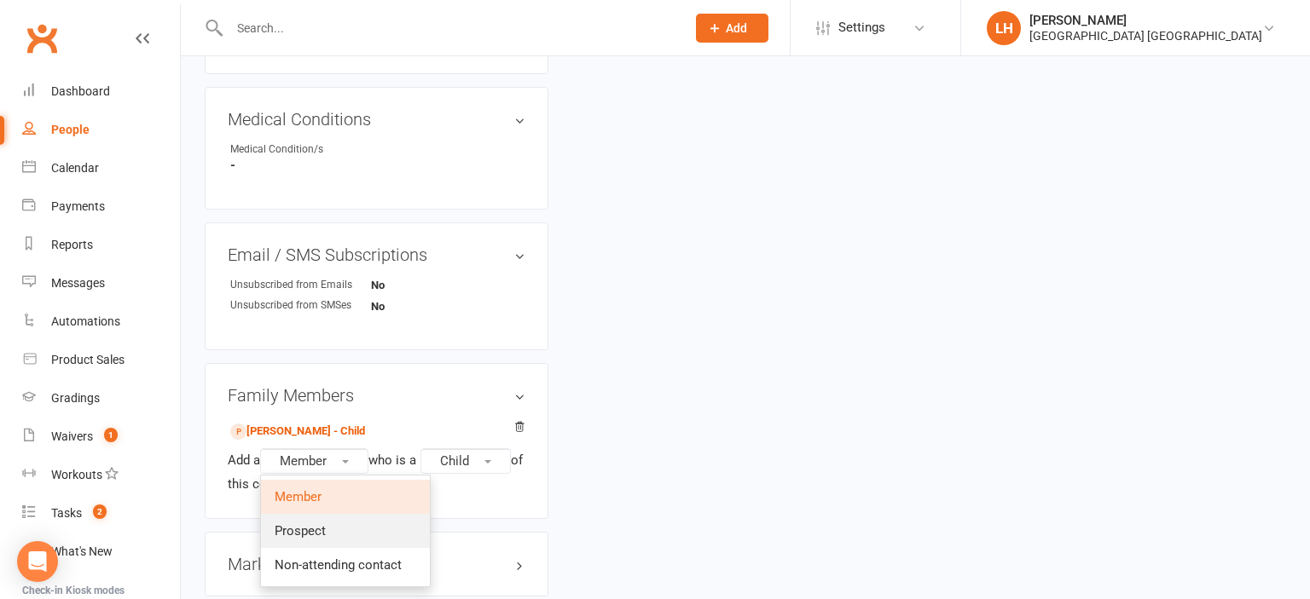
click at [326, 539] on span "Prospect" at bounding box center [300, 530] width 51 height 15
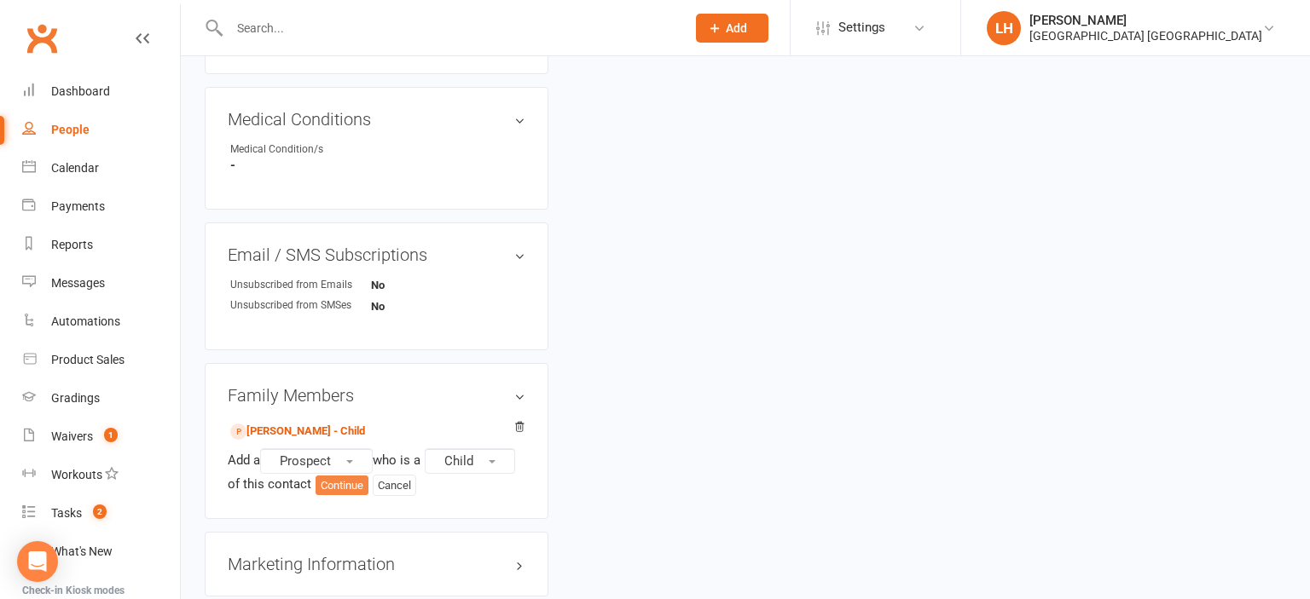
click at [349, 491] on button "Continue" at bounding box center [341, 486] width 53 height 20
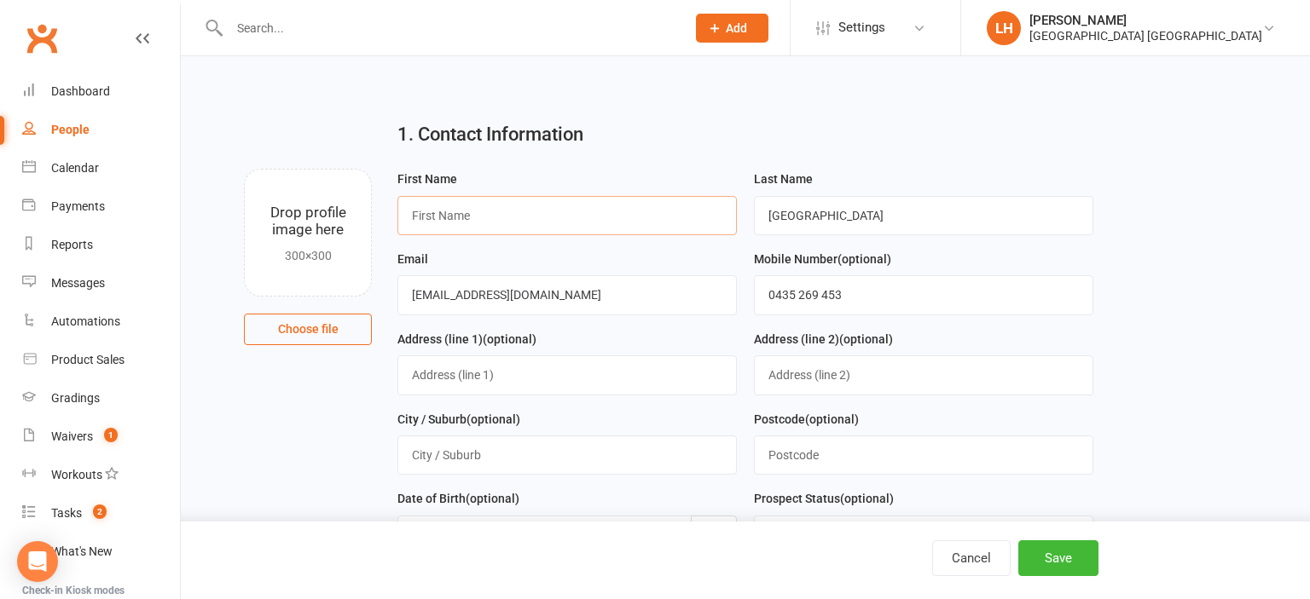
click at [489, 213] on input "text" at bounding box center [566, 215] width 339 height 39
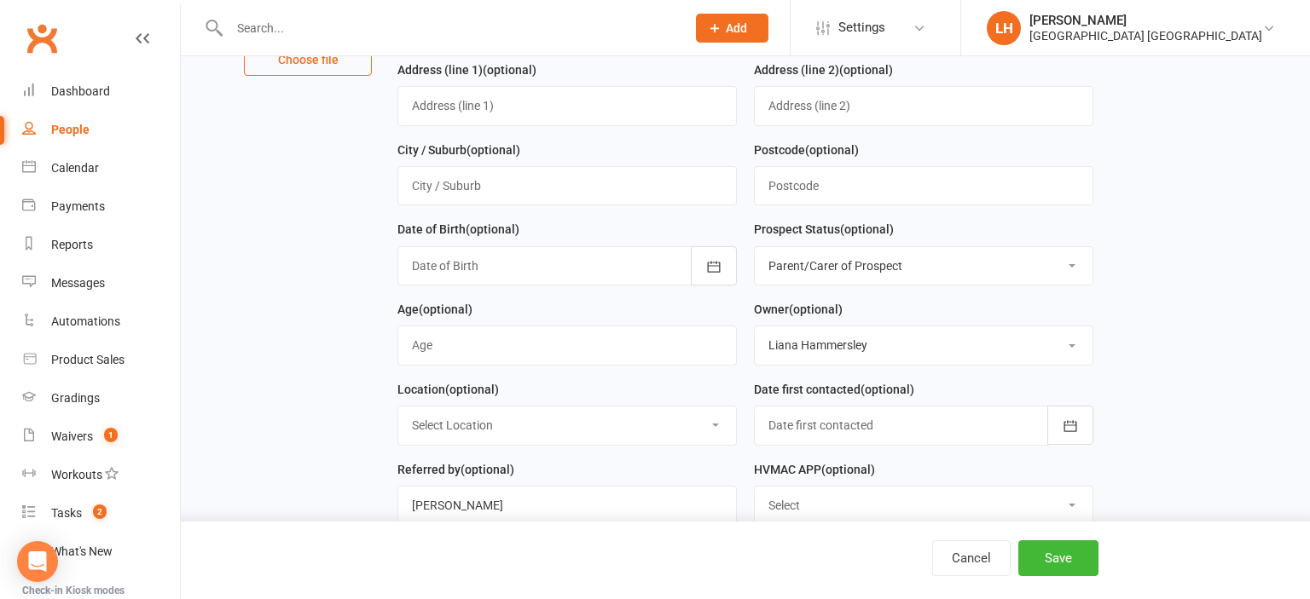
type input "[PERSON_NAME]"
click at [503, 350] on input "string" at bounding box center [566, 345] width 339 height 39
type input "9"
click at [652, 247] on select "Select Initial Contact Not interested Special Event Attendee Birthday Party Att…" at bounding box center [924, 266] width 338 height 38
select select "Initial Contact"
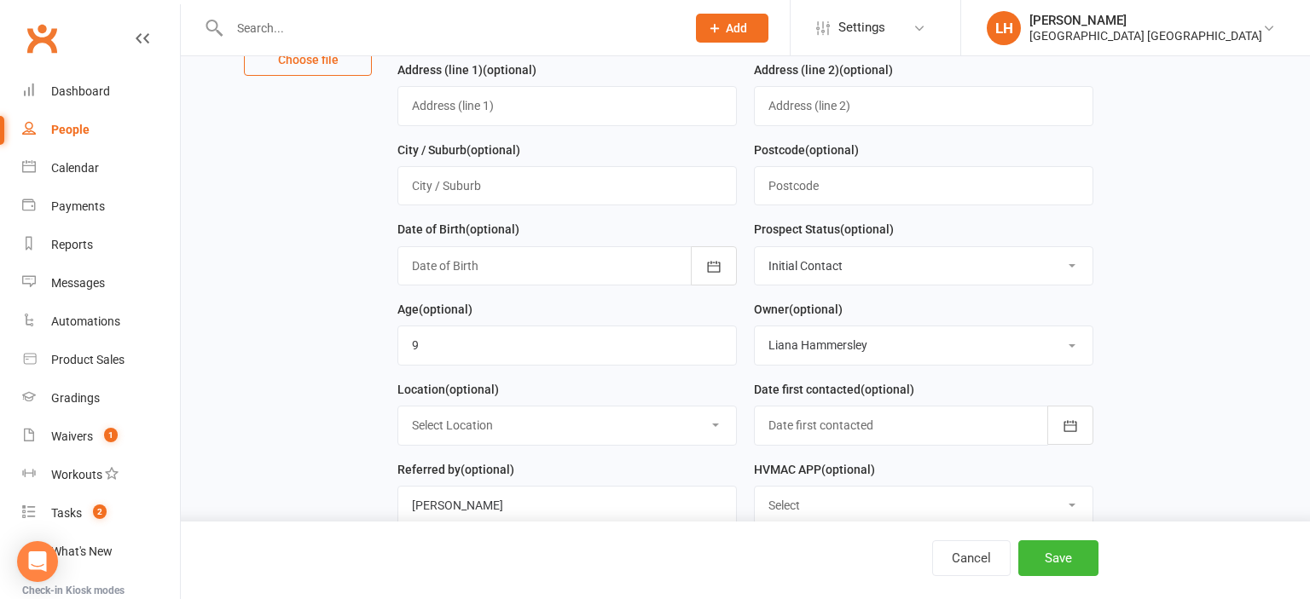
click option "Initial Contact" at bounding box center [0, 0] width 0 height 0
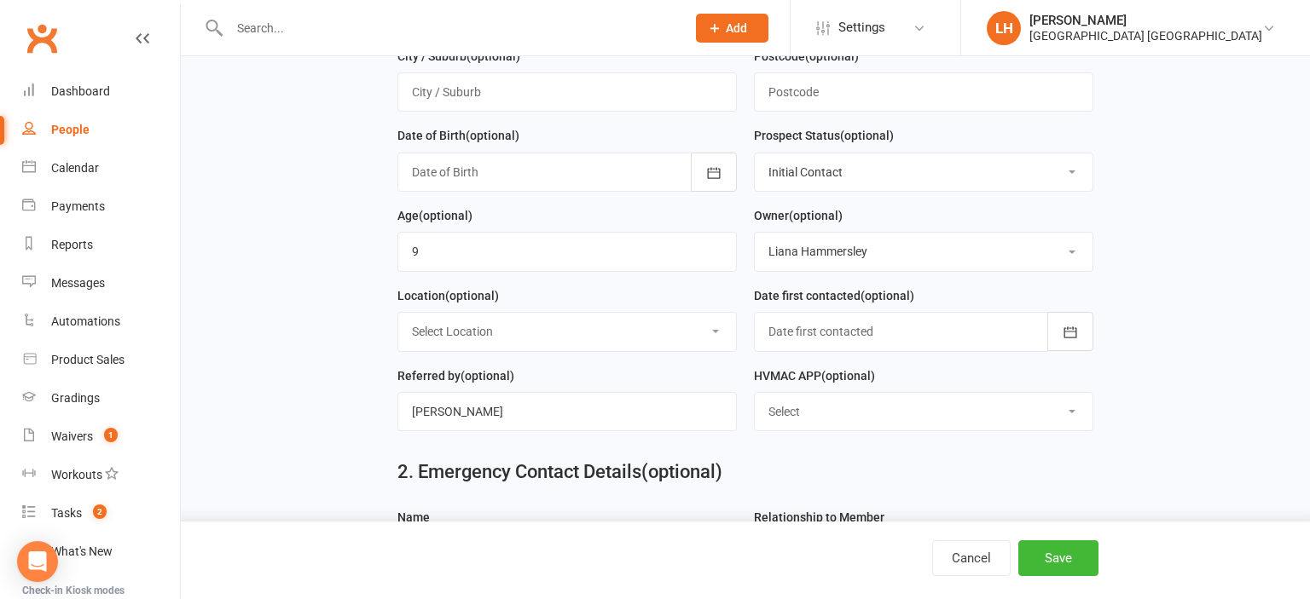
scroll to position [450, 0]
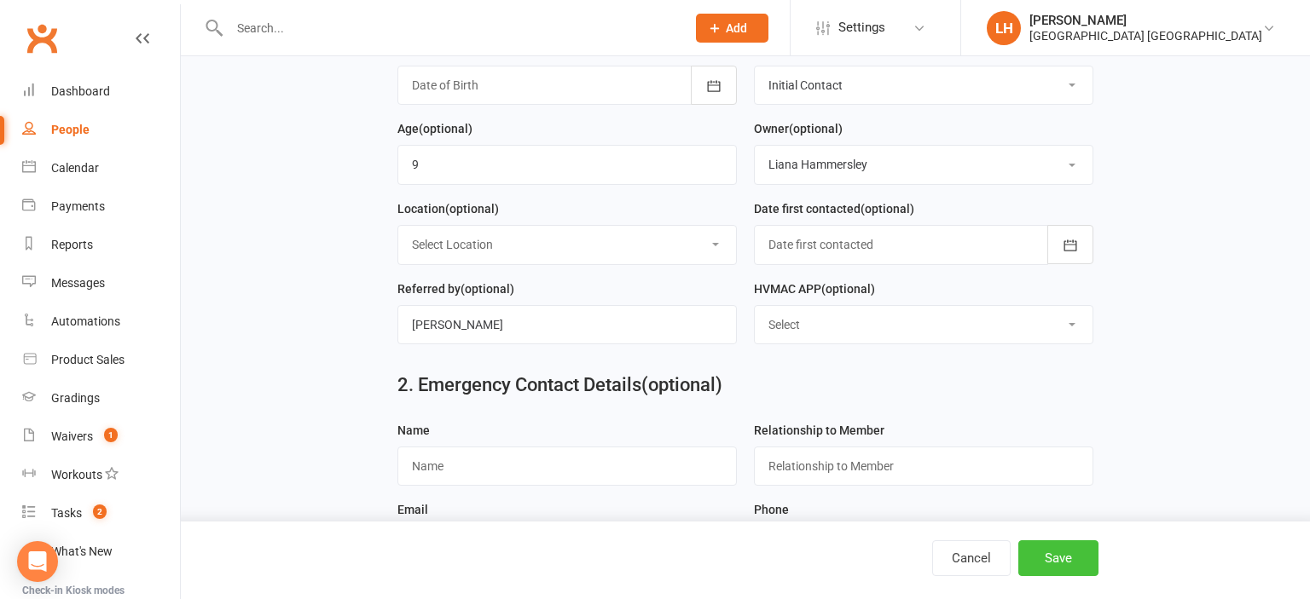
click at [652, 554] on button "Save" at bounding box center [1058, 559] width 80 height 36
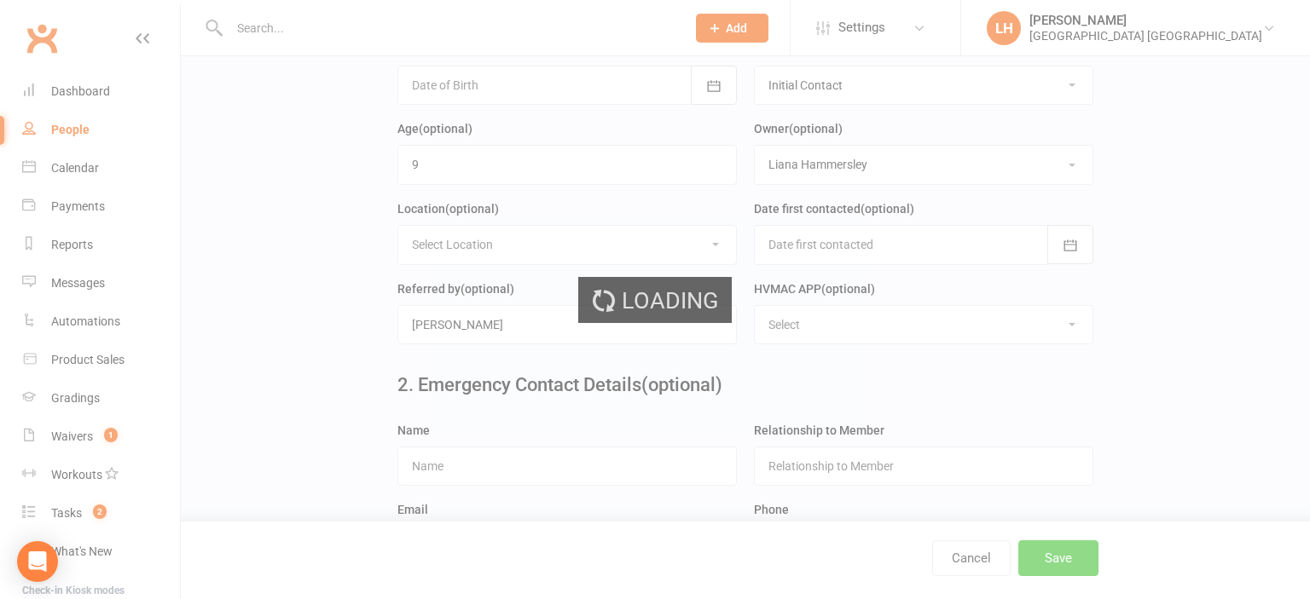
scroll to position [0, 0]
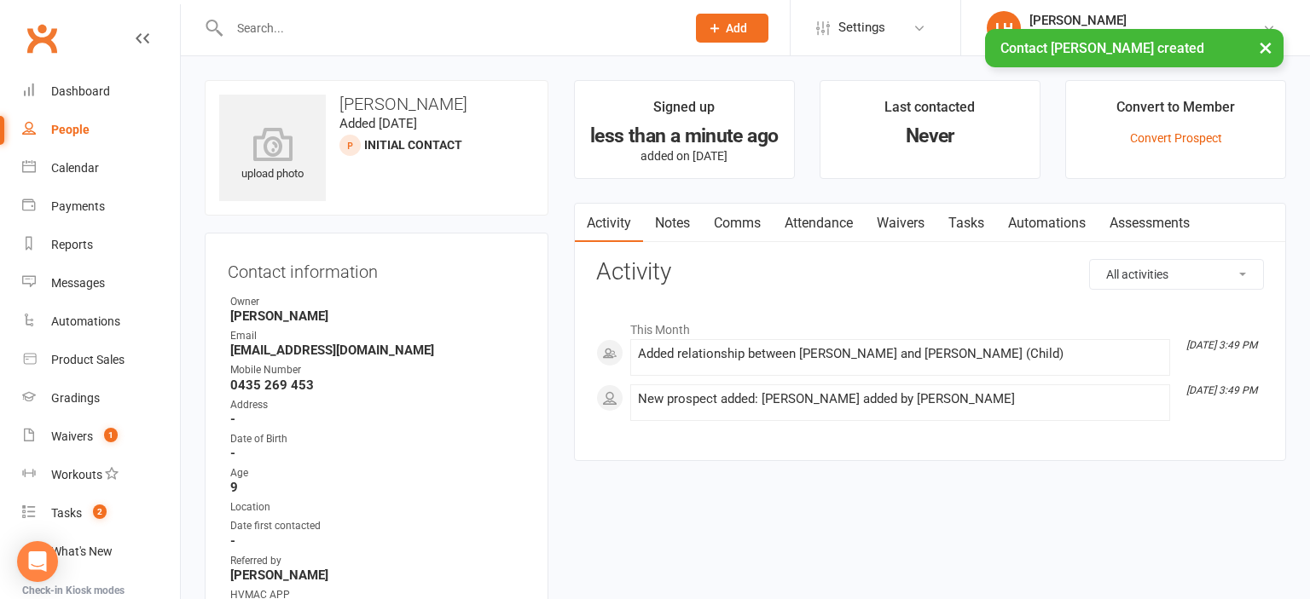
click at [652, 223] on link "Attendance" at bounding box center [818, 223] width 92 height 39
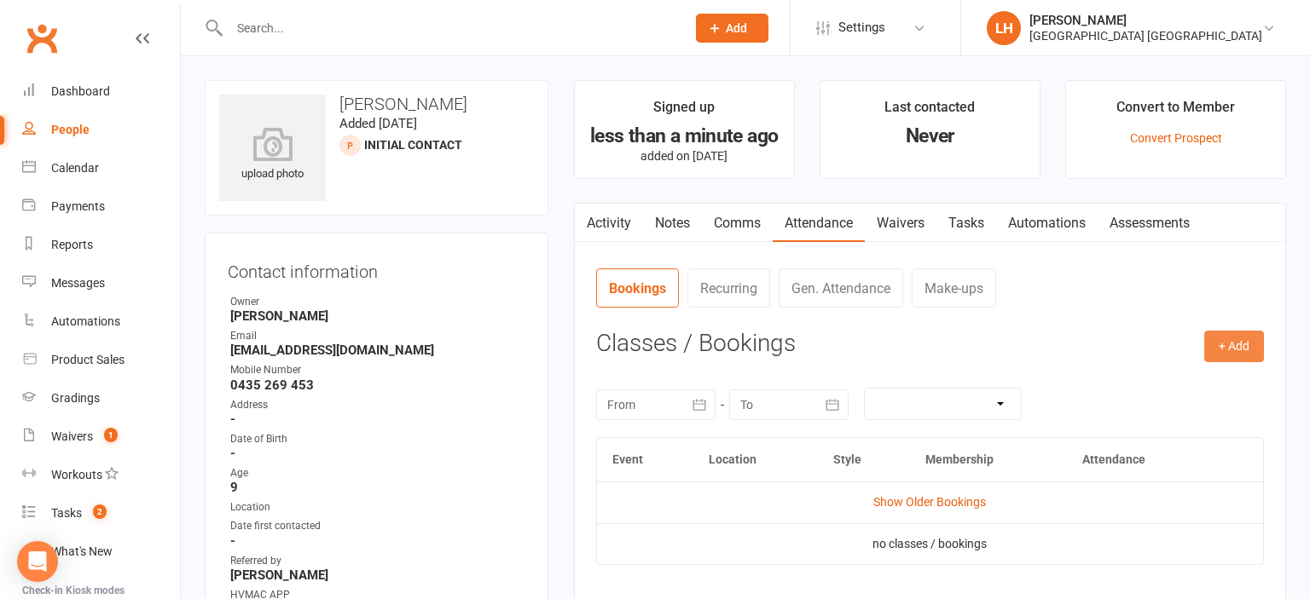
click at [652, 350] on button "+ Add" at bounding box center [1234, 346] width 60 height 31
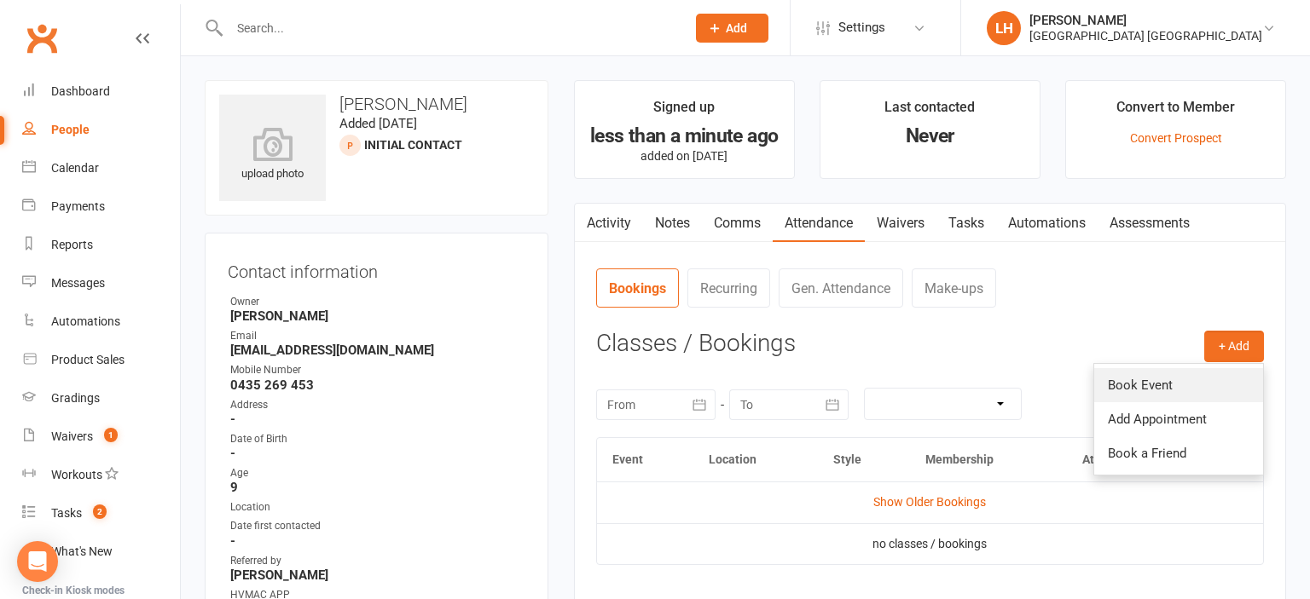
click at [652, 390] on link "Book Event" at bounding box center [1178, 385] width 169 height 34
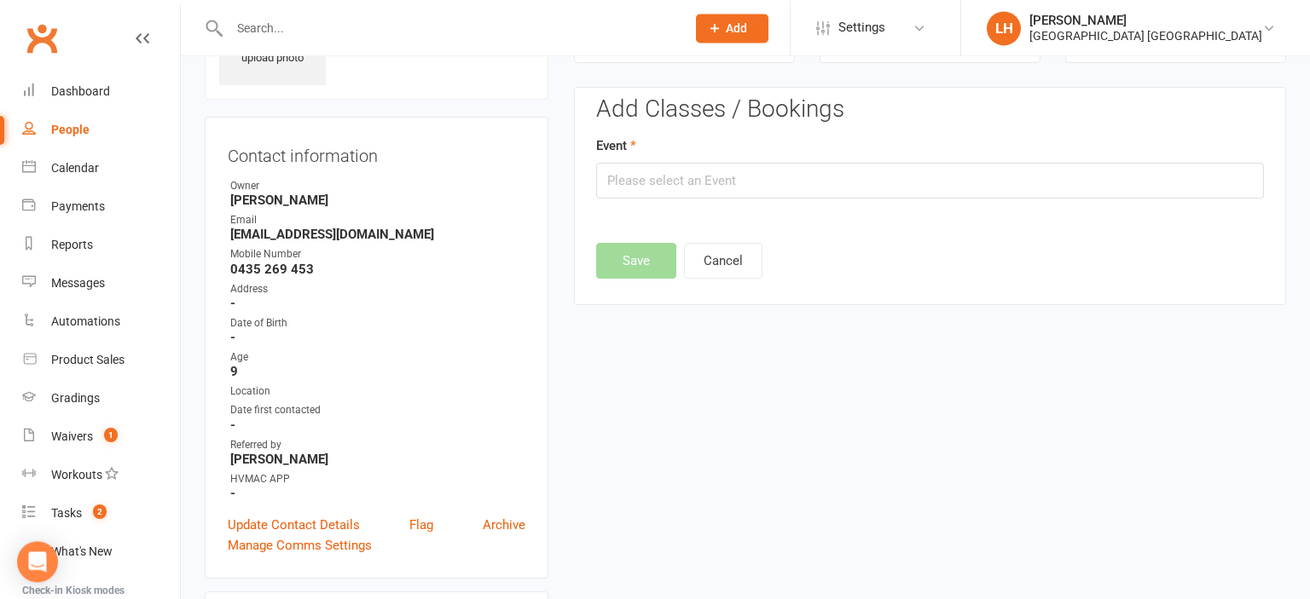
scroll to position [117, 0]
click at [652, 180] on input "text" at bounding box center [930, 180] width 668 height 36
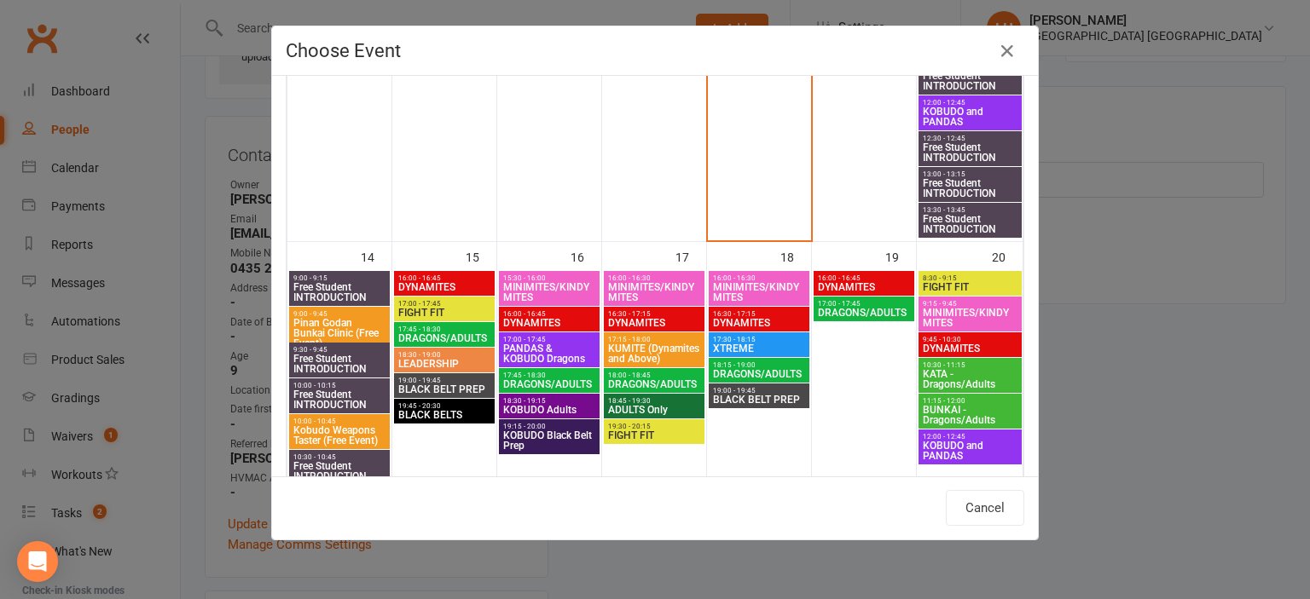
scroll to position [847, 0]
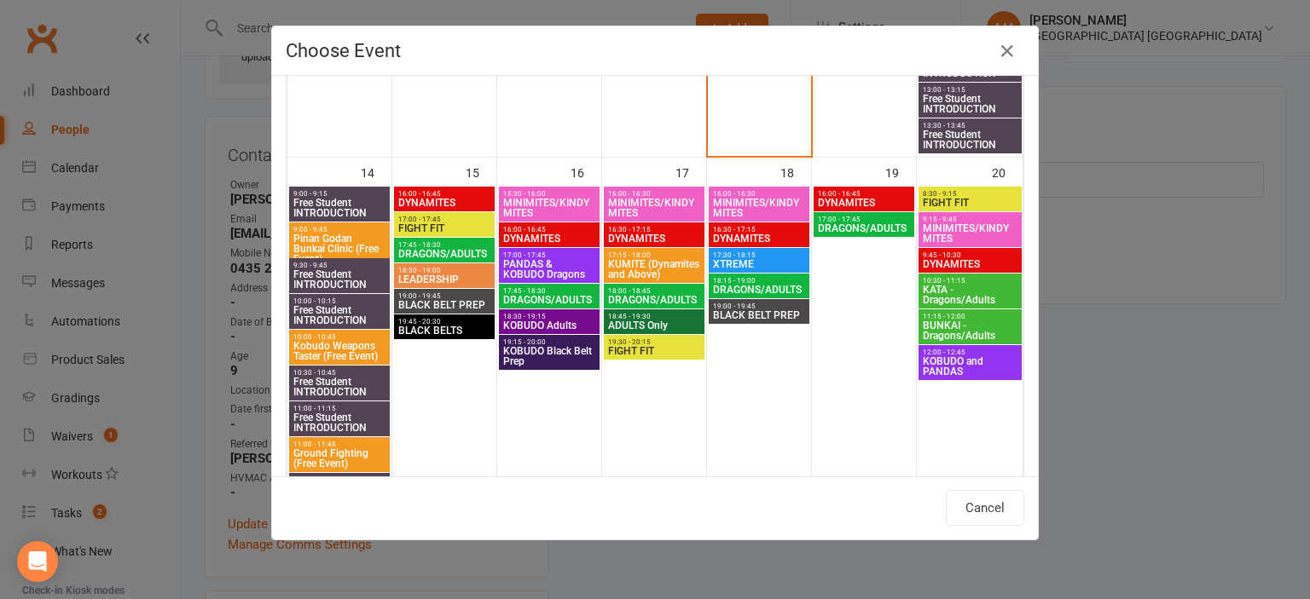
click at [428, 252] on span "DRAGONS/ADULTS" at bounding box center [444, 254] width 94 height 10
type input "DRAGONS/ADULTS - [DATE] 5:45:00 PM"
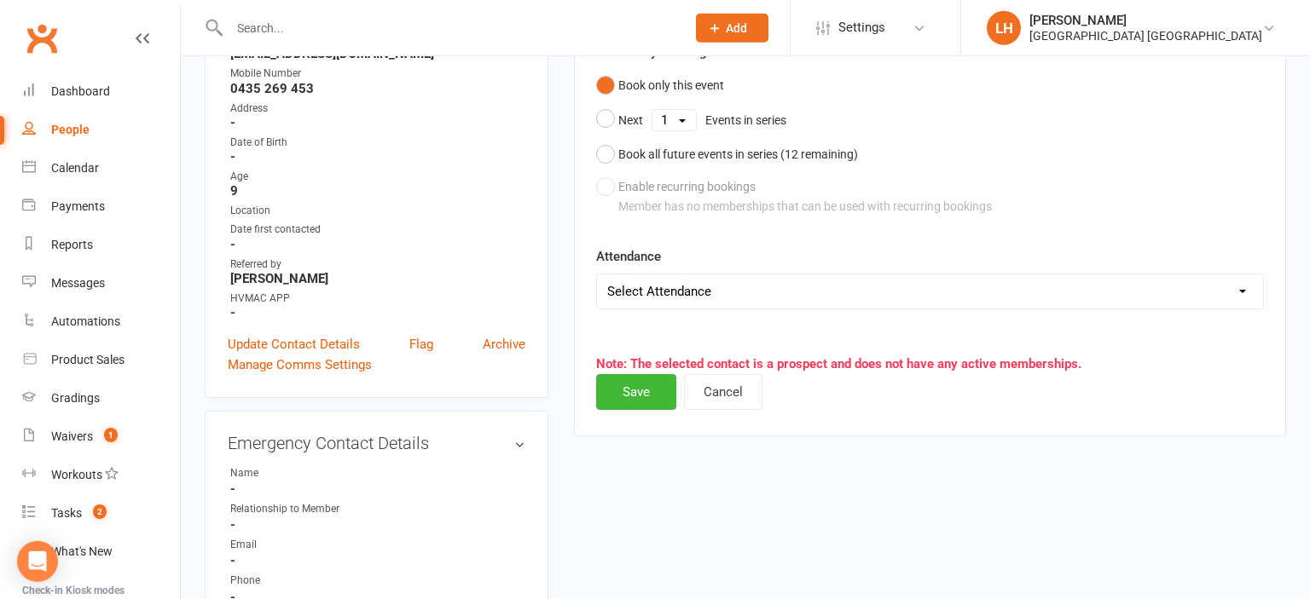
scroll to position [297, 0]
click at [619, 391] on button "Save" at bounding box center [636, 392] width 80 height 36
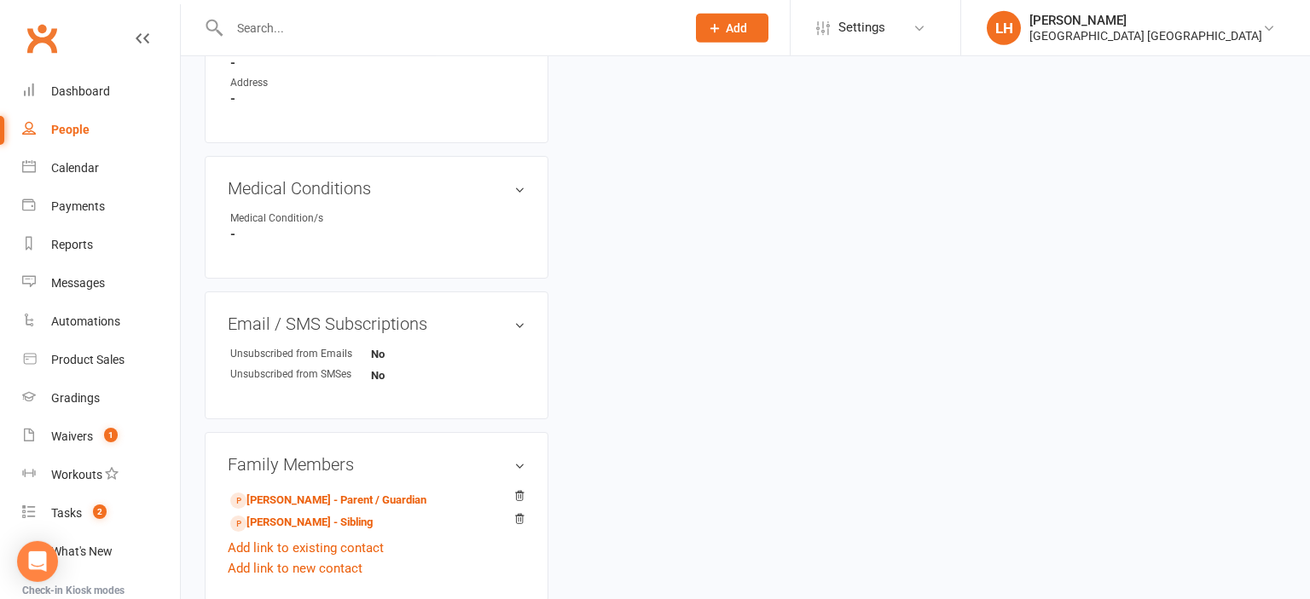
scroll to position [900, 0]
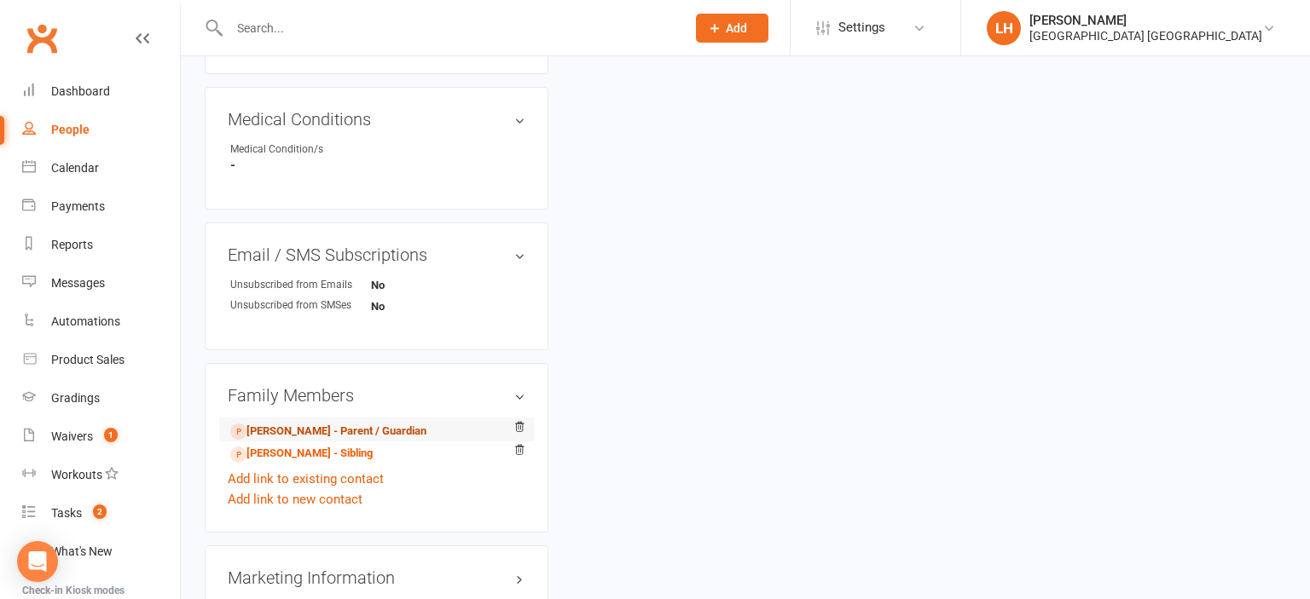
click at [302, 441] on link "[PERSON_NAME] - Parent / Guardian" at bounding box center [328, 432] width 196 height 18
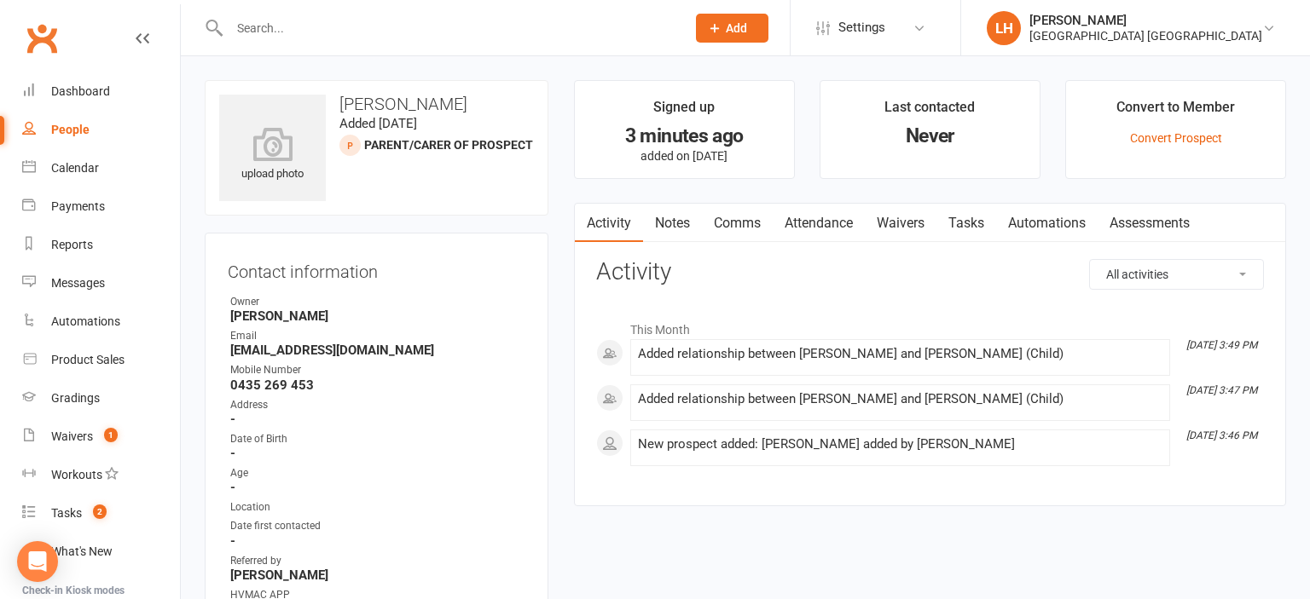
click at [652, 223] on link "Waivers" at bounding box center [901, 223] width 72 height 39
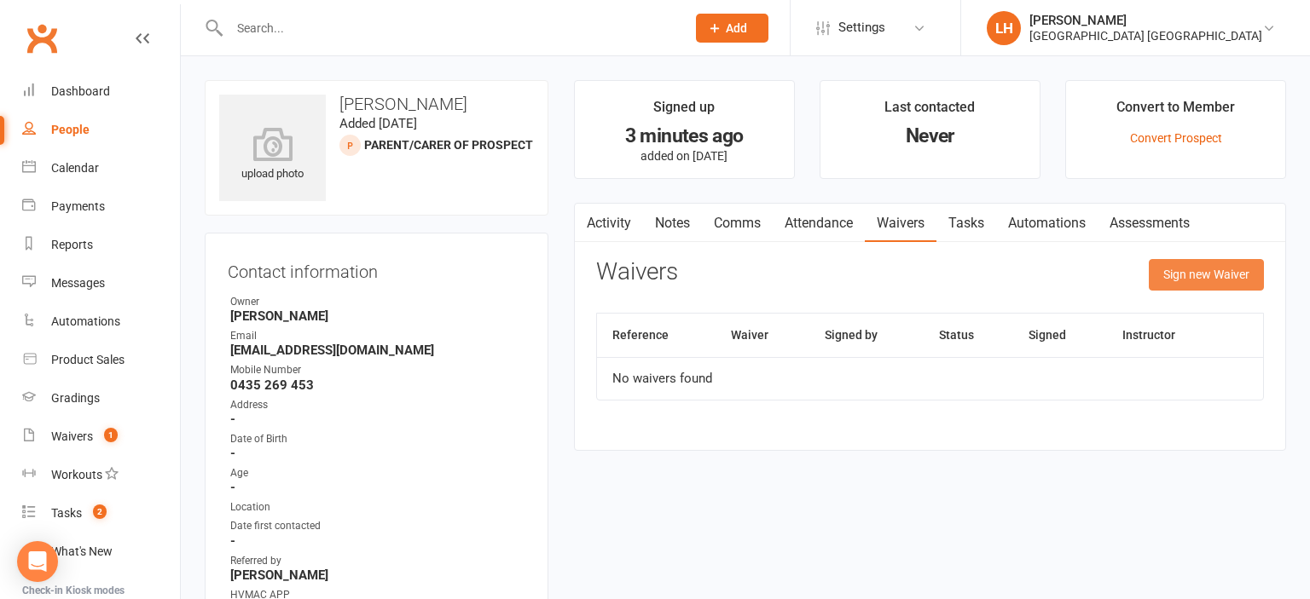
click at [652, 275] on button "Sign new Waiver" at bounding box center [1205, 274] width 115 height 31
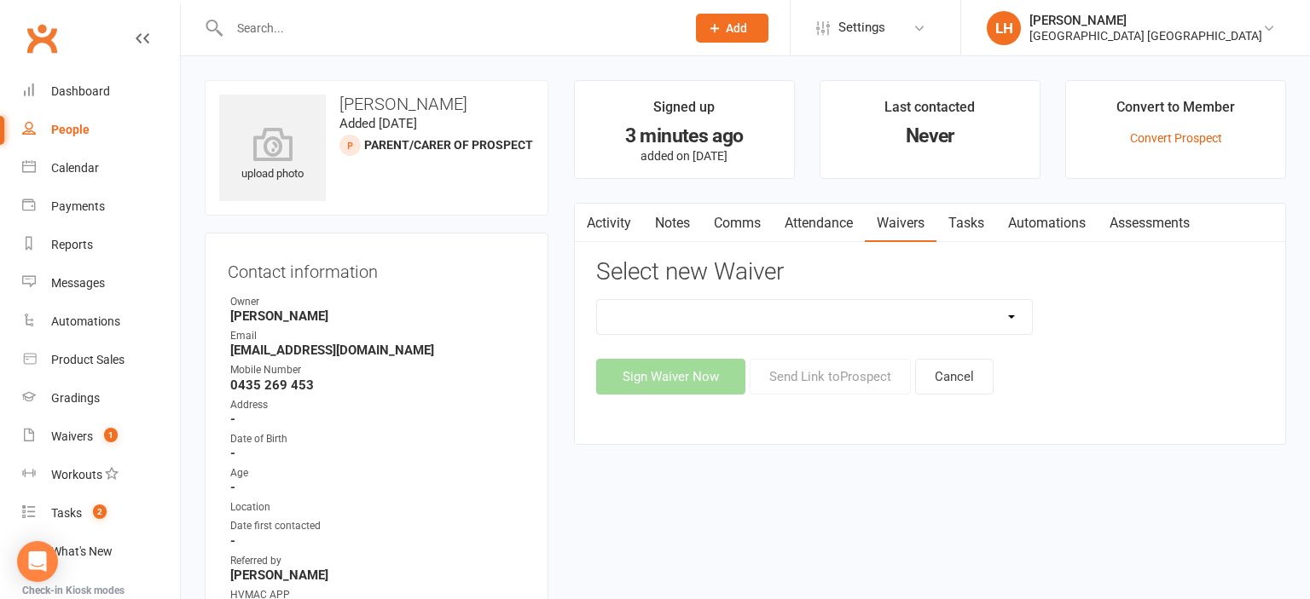
click at [597, 300] on select "8 Week Fitness Challenge Basic Membership Form Cancellation Form Dojo Transfer …" at bounding box center [814, 317] width 435 height 34
select select "5629"
click option "New Student Introduction" at bounding box center [0, 0] width 0 height 0
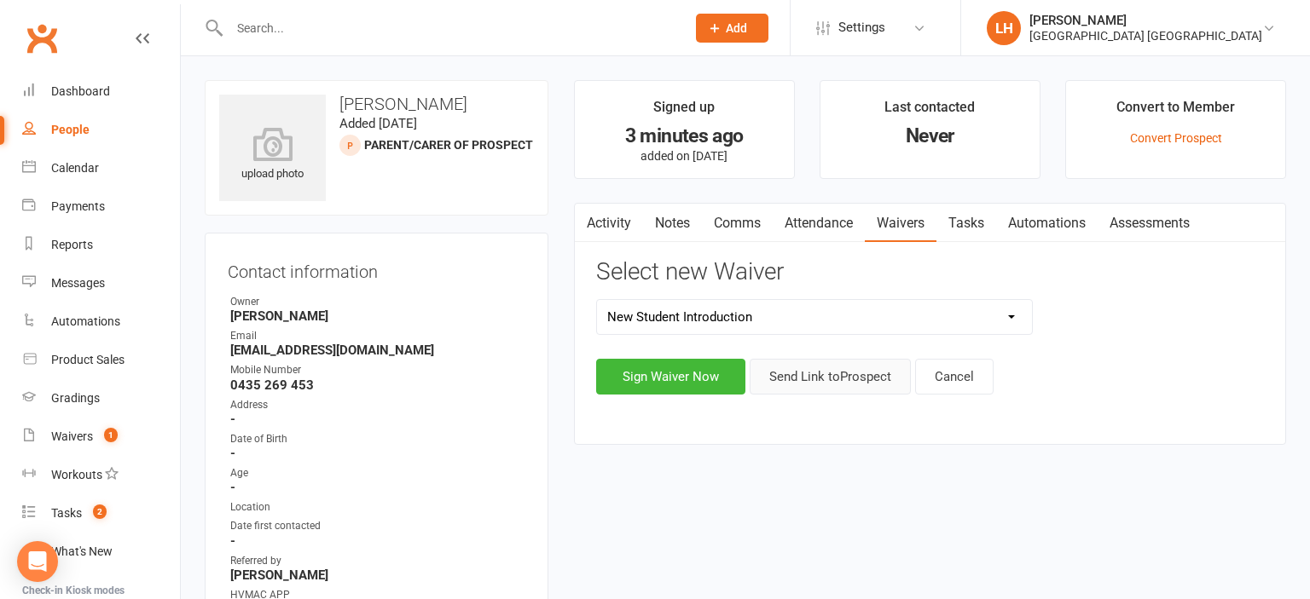
click at [652, 380] on button "Send Link to [GEOGRAPHIC_DATA]" at bounding box center [829, 377] width 161 height 36
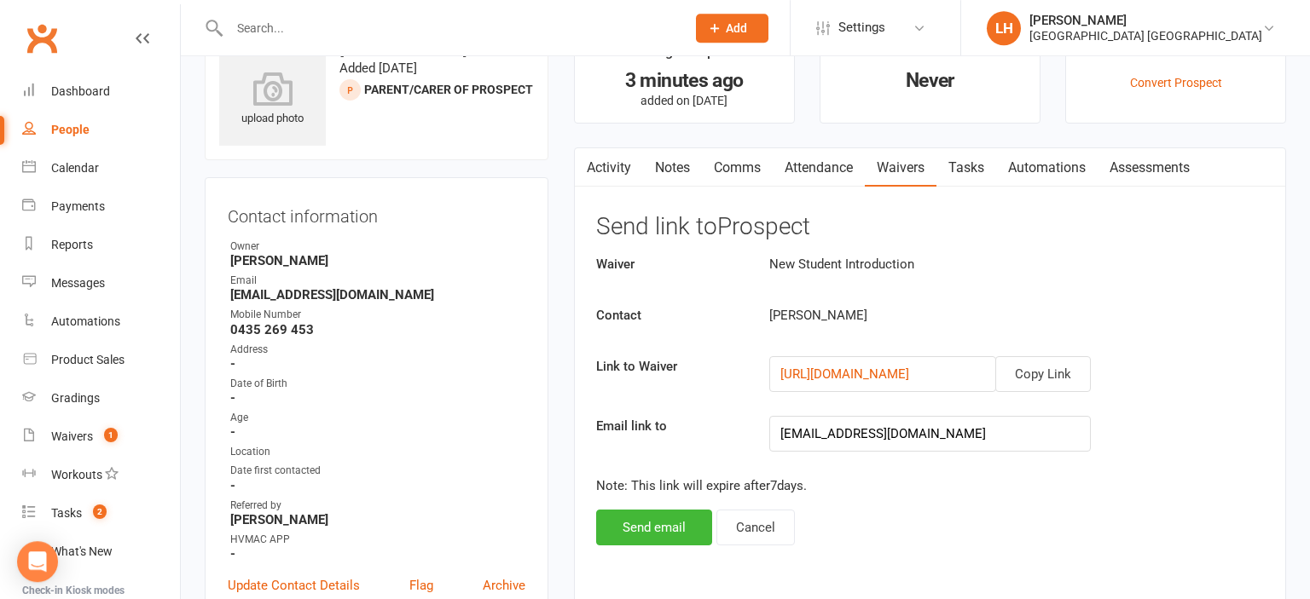
scroll to position [90, 0]
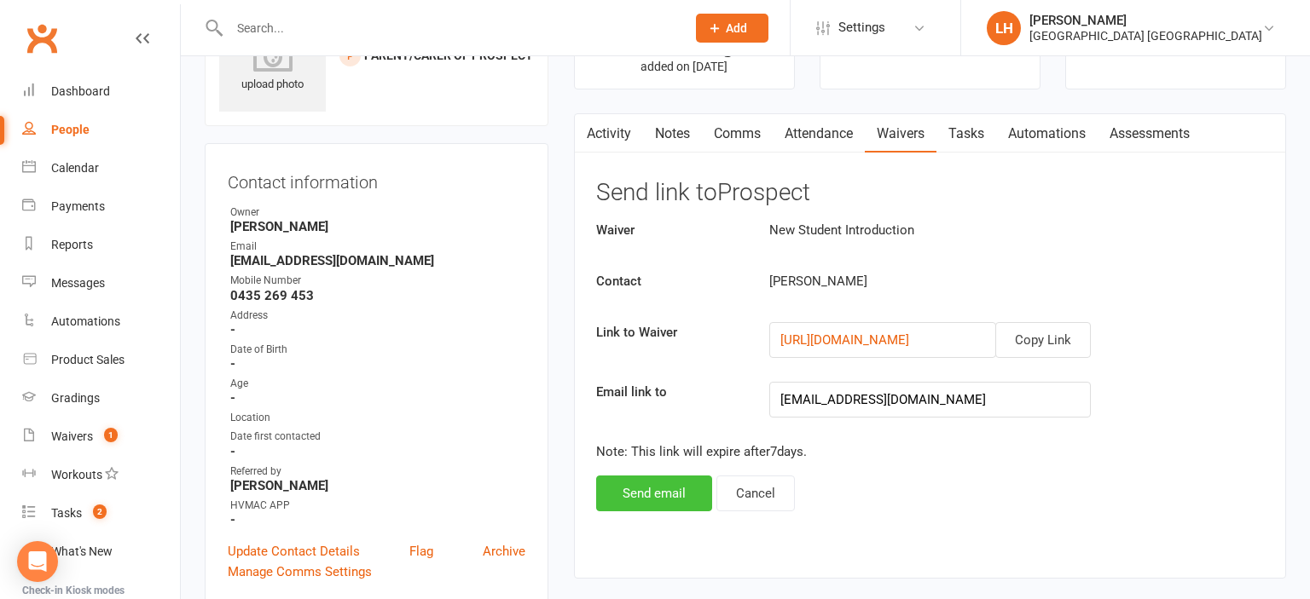
click at [644, 494] on button "Send email" at bounding box center [654, 494] width 116 height 36
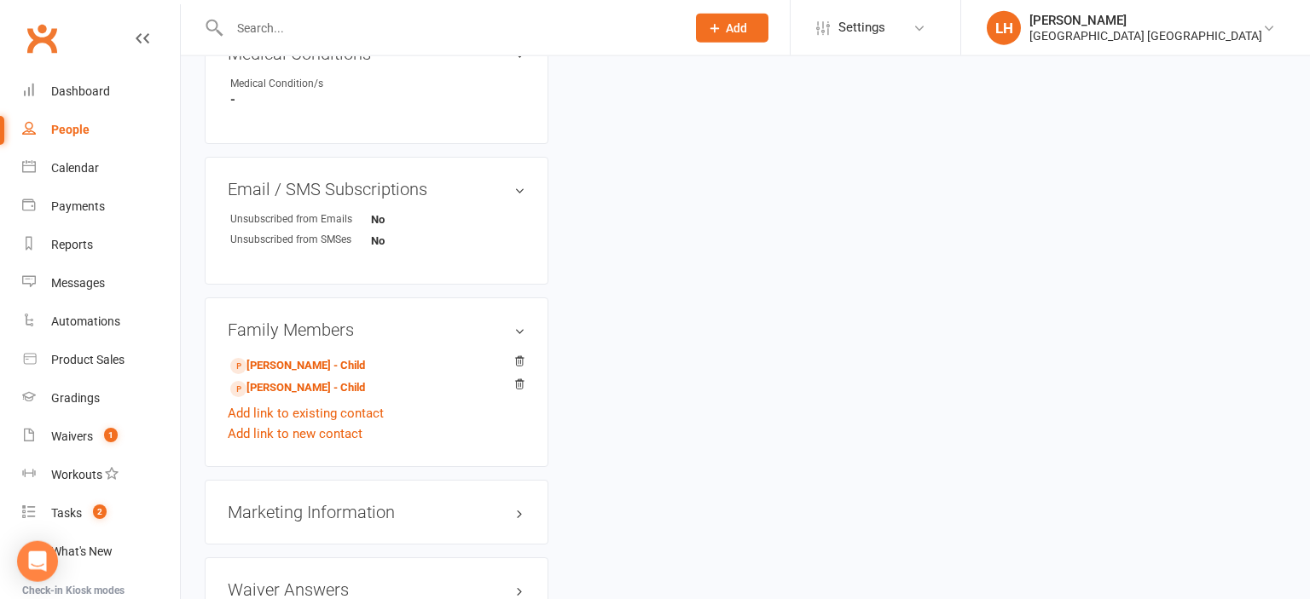
scroll to position [1080, 0]
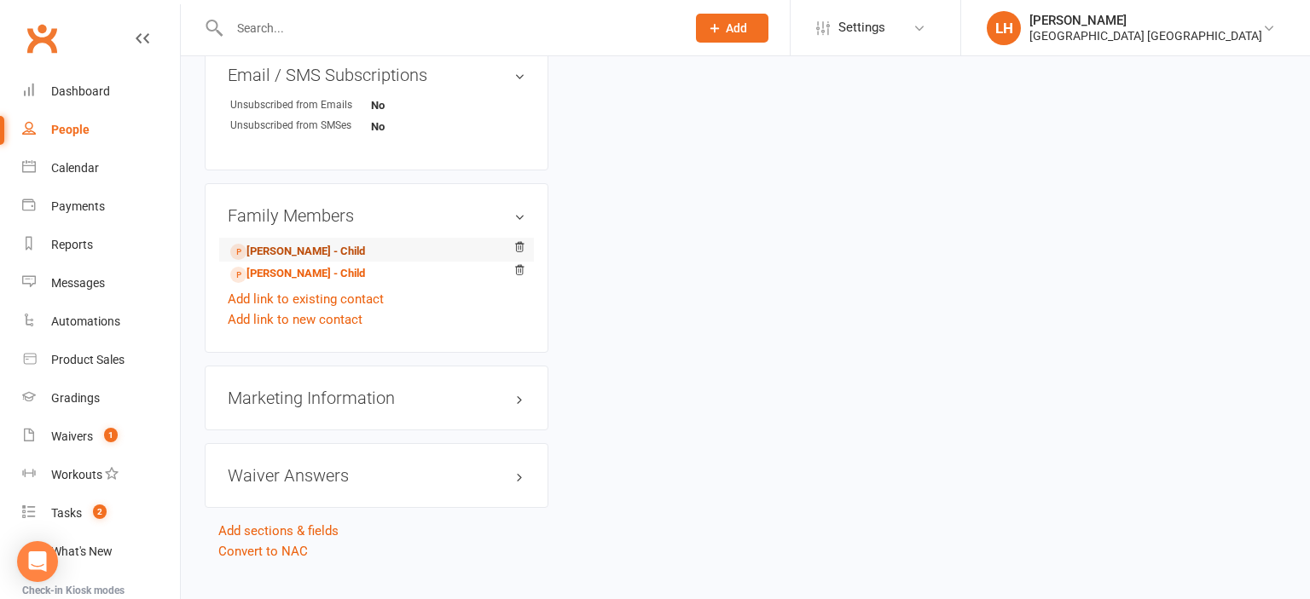
click at [278, 261] on link "[PERSON_NAME] - Child" at bounding box center [297, 252] width 135 height 18
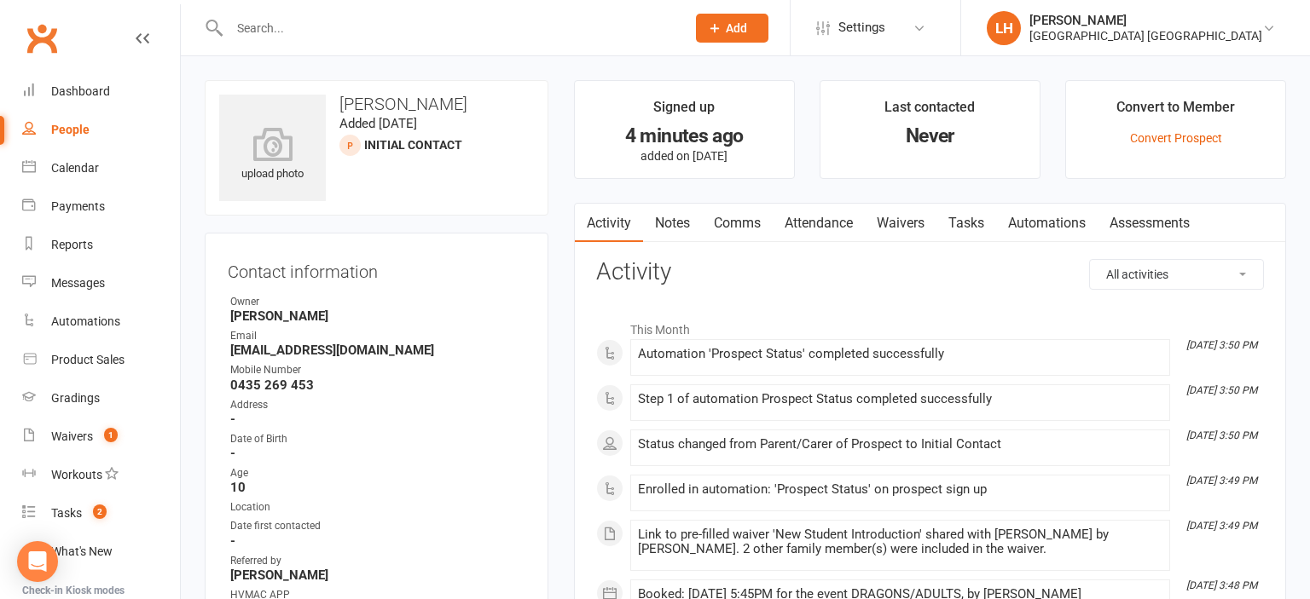
scroll to position [360, 0]
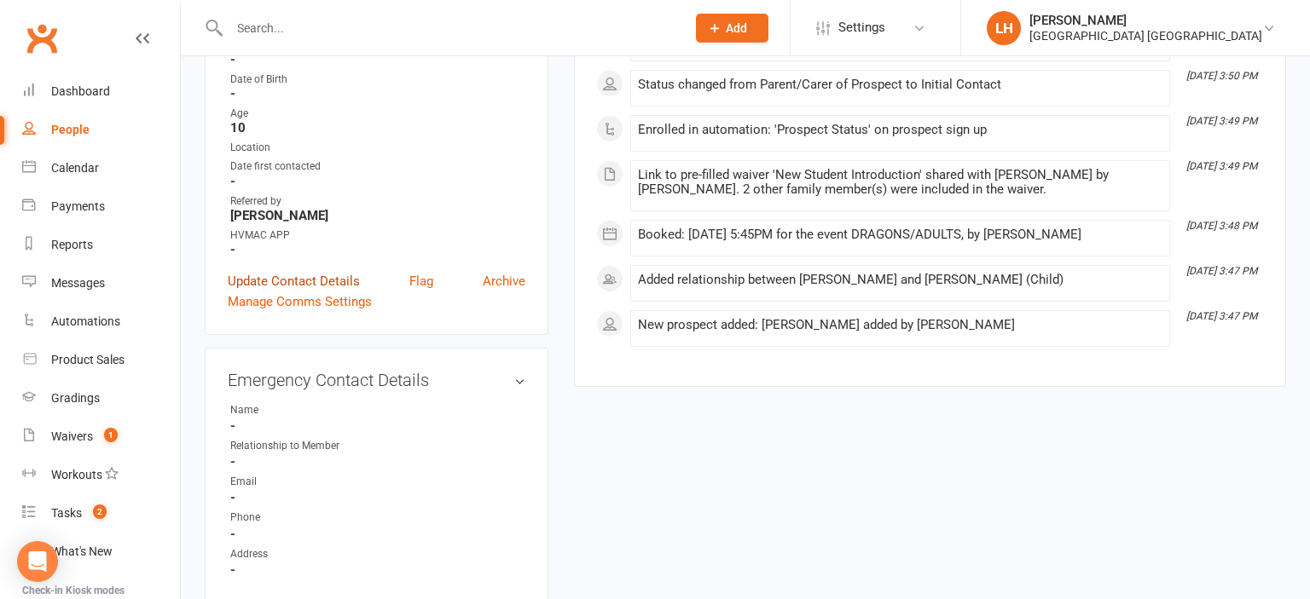
click at [304, 285] on link "Update Contact Details" at bounding box center [294, 281] width 132 height 20
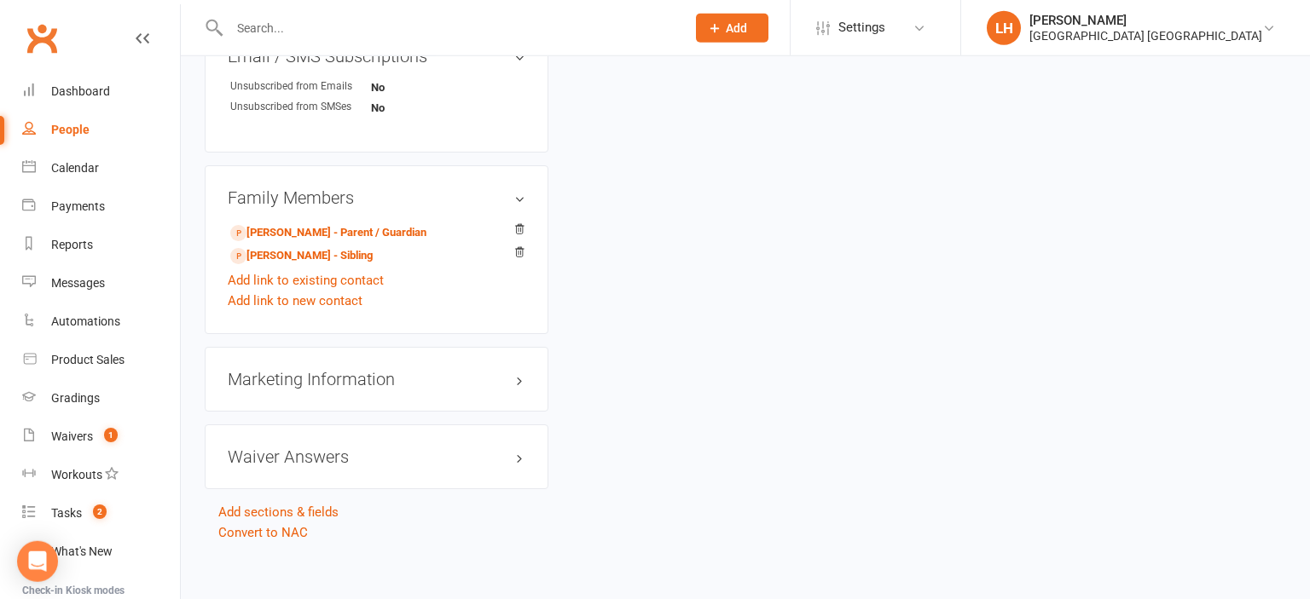
scroll to position [1625, 0]
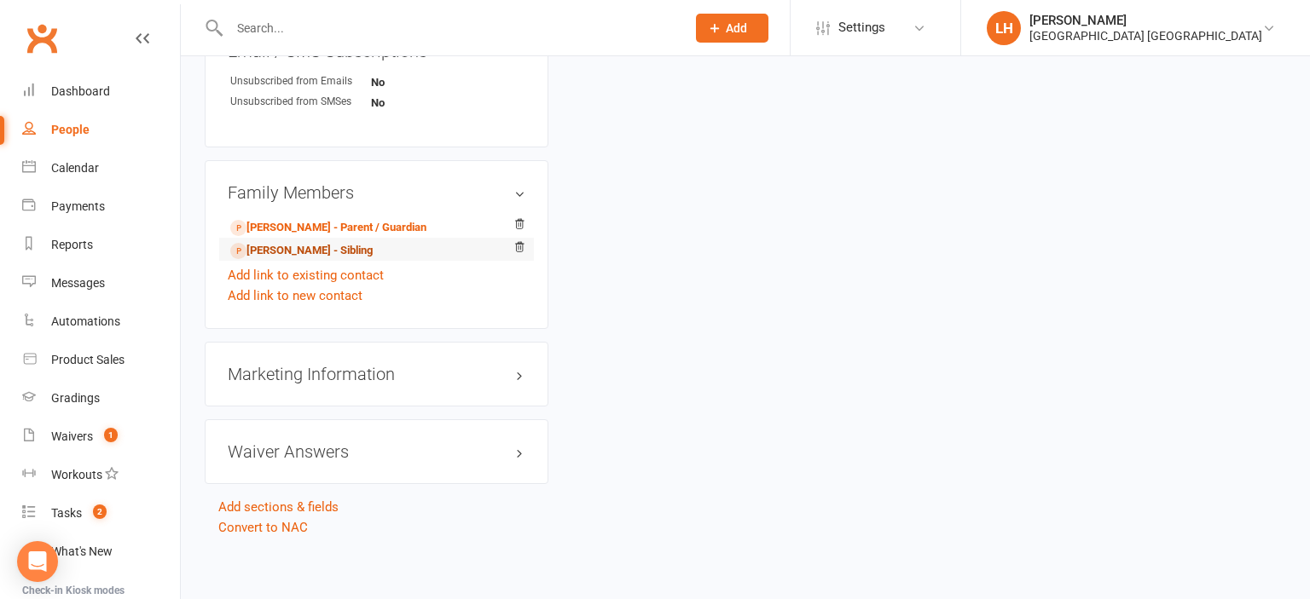
click at [292, 244] on link "[PERSON_NAME] - Sibling" at bounding box center [301, 251] width 142 height 18
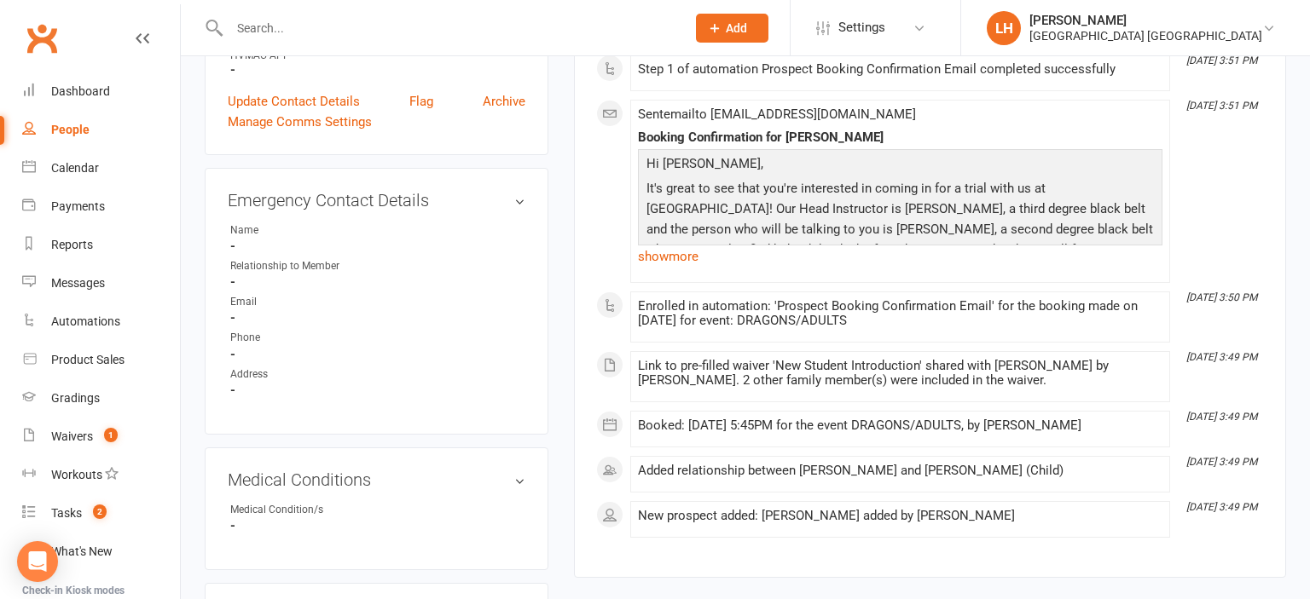
scroll to position [360, 0]
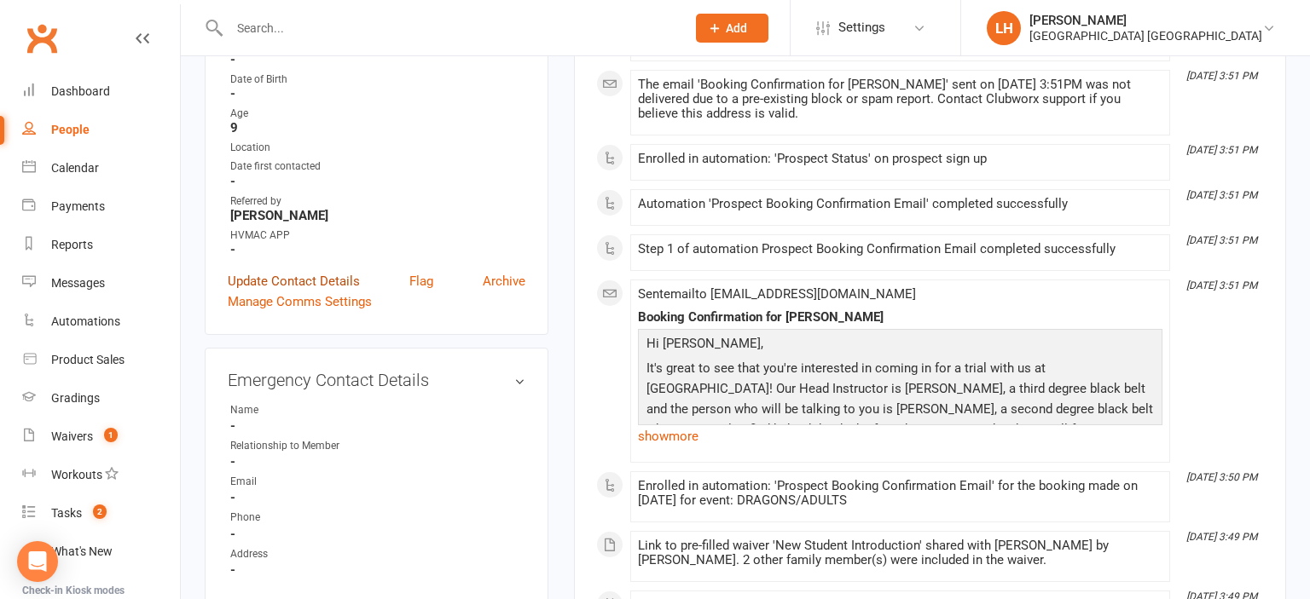
click at [314, 278] on link "Update Contact Details" at bounding box center [294, 281] width 132 height 20
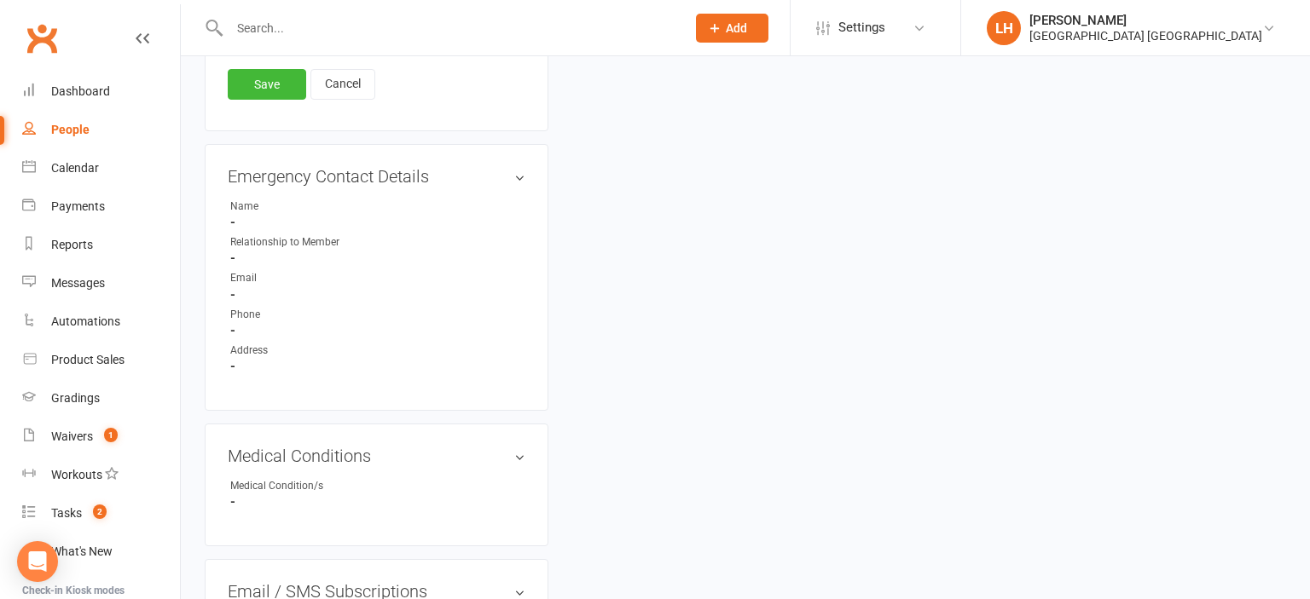
scroll to position [725, 0]
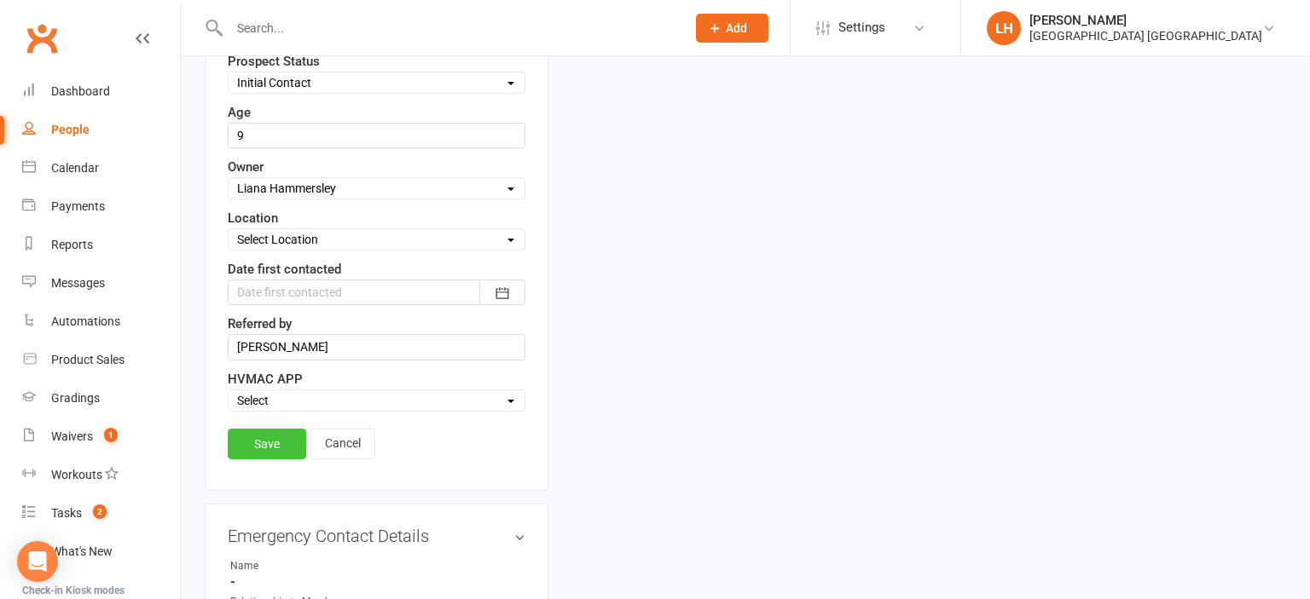
click at [261, 433] on link "Save" at bounding box center [267, 444] width 78 height 31
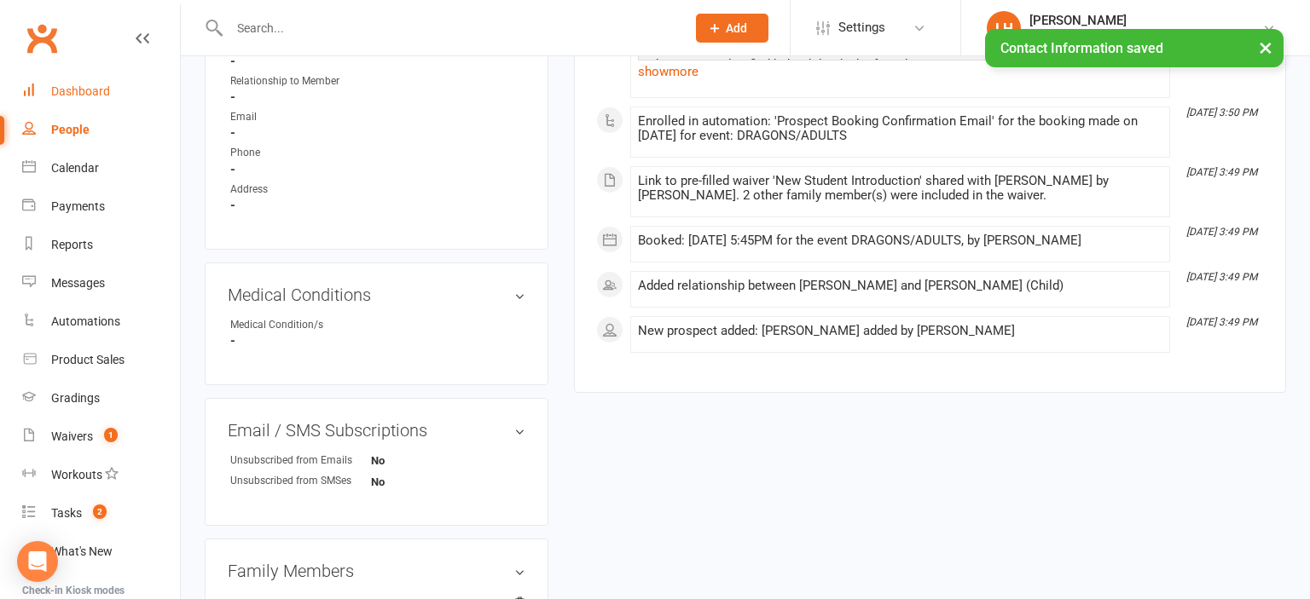
click at [85, 101] on link "Dashboard" at bounding box center [101, 91] width 158 height 38
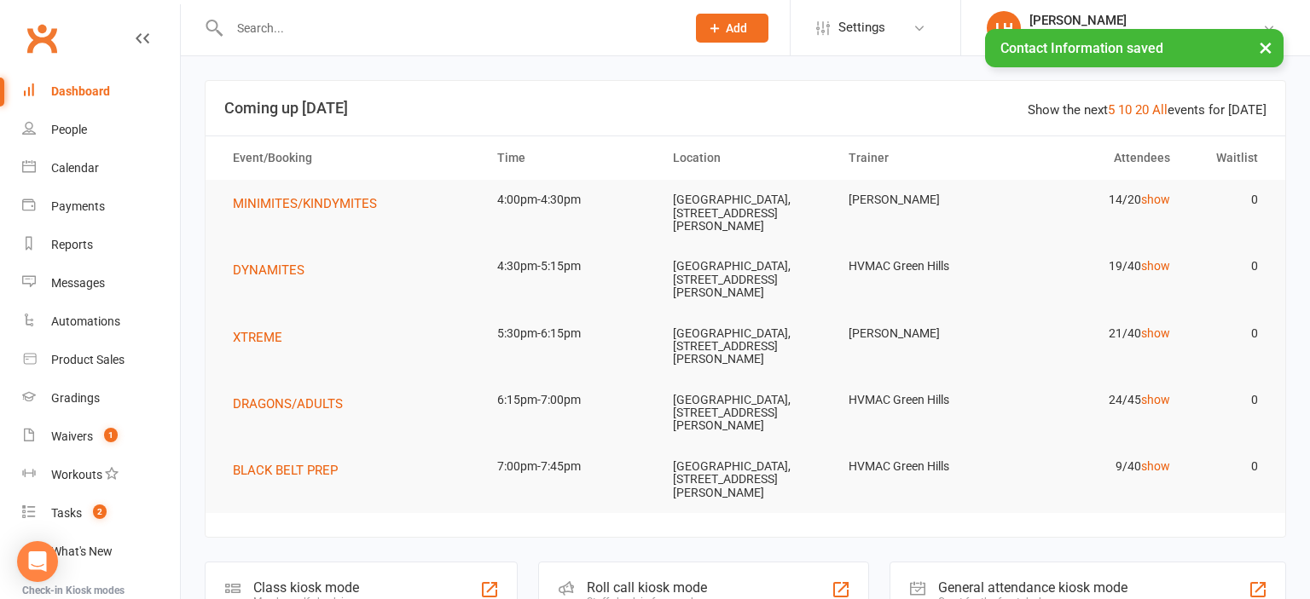
click at [284, 26] on input "text" at bounding box center [448, 28] width 449 height 24
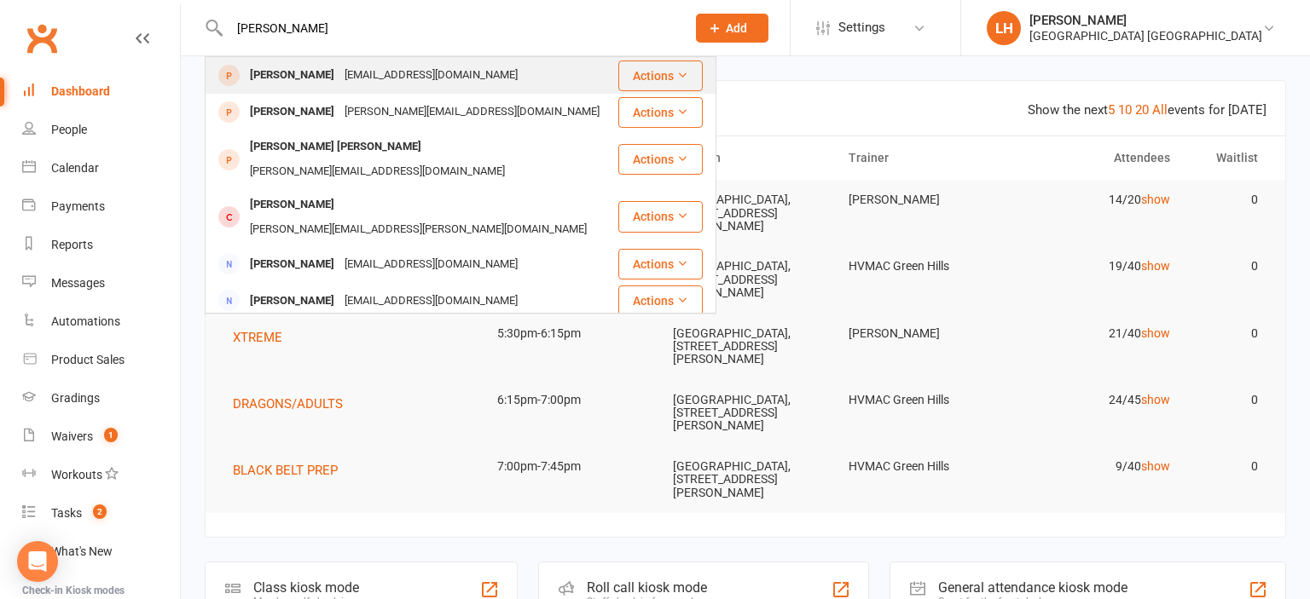
type input "[PERSON_NAME]"
click at [379, 81] on div "[EMAIL_ADDRESS][DOMAIN_NAME]" at bounding box center [430, 75] width 183 height 25
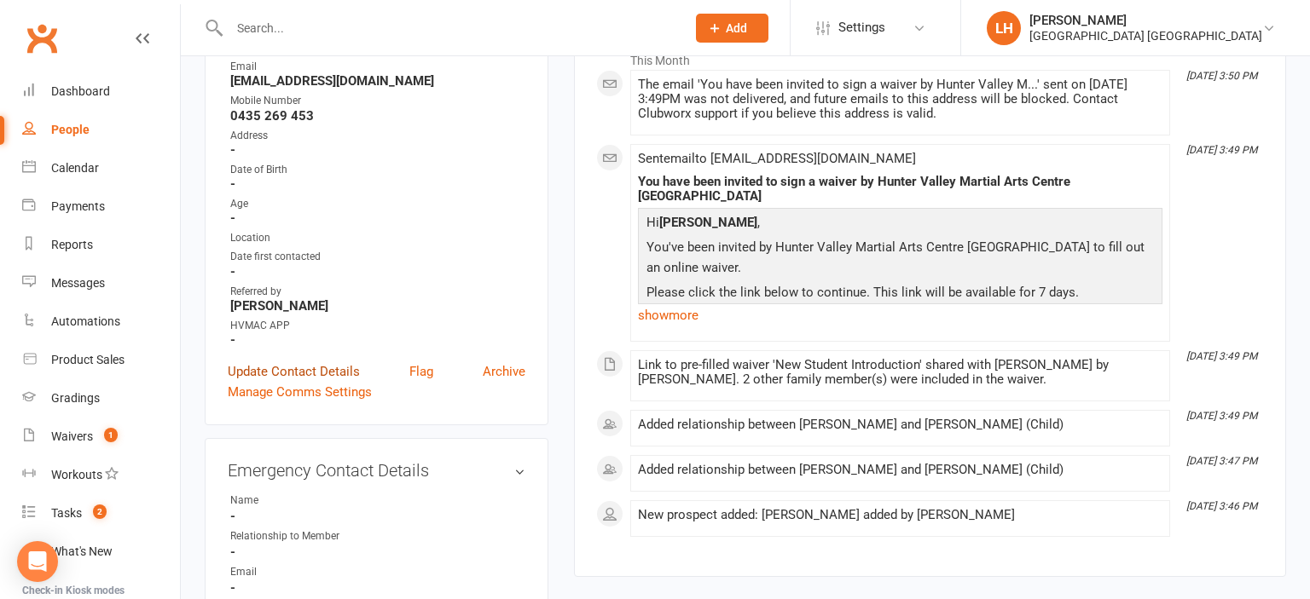
click at [286, 379] on link "Update Contact Details" at bounding box center [294, 371] width 132 height 20
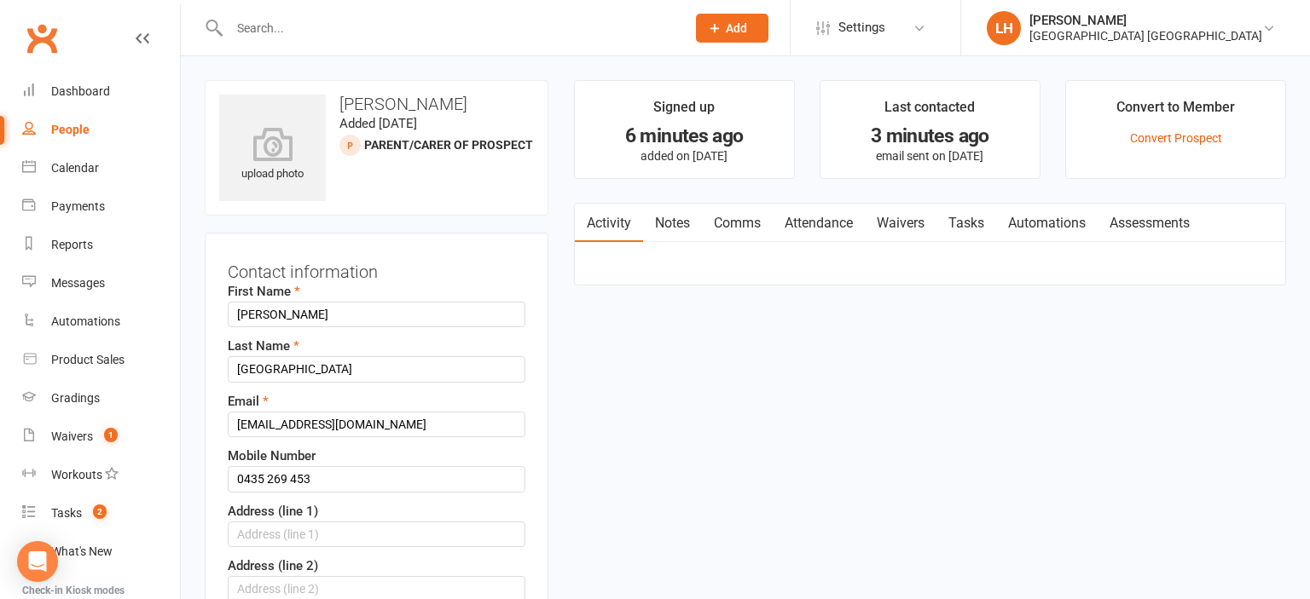
click at [652, 230] on link "Waivers" at bounding box center [901, 223] width 72 height 39
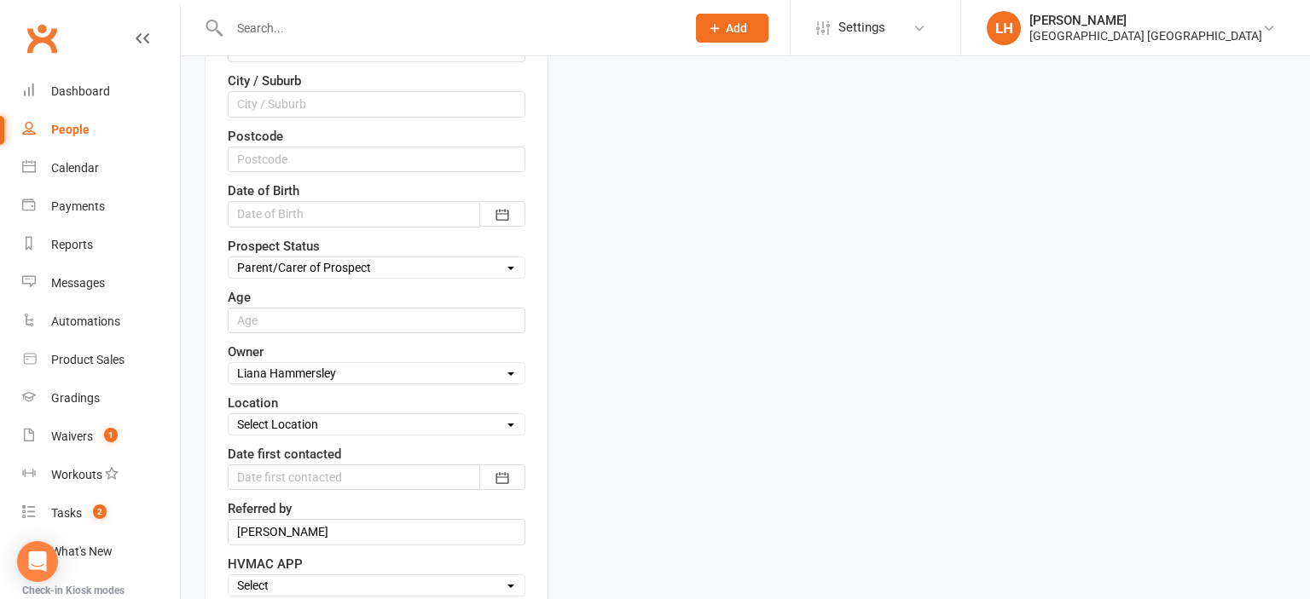
scroll to position [900, 0]
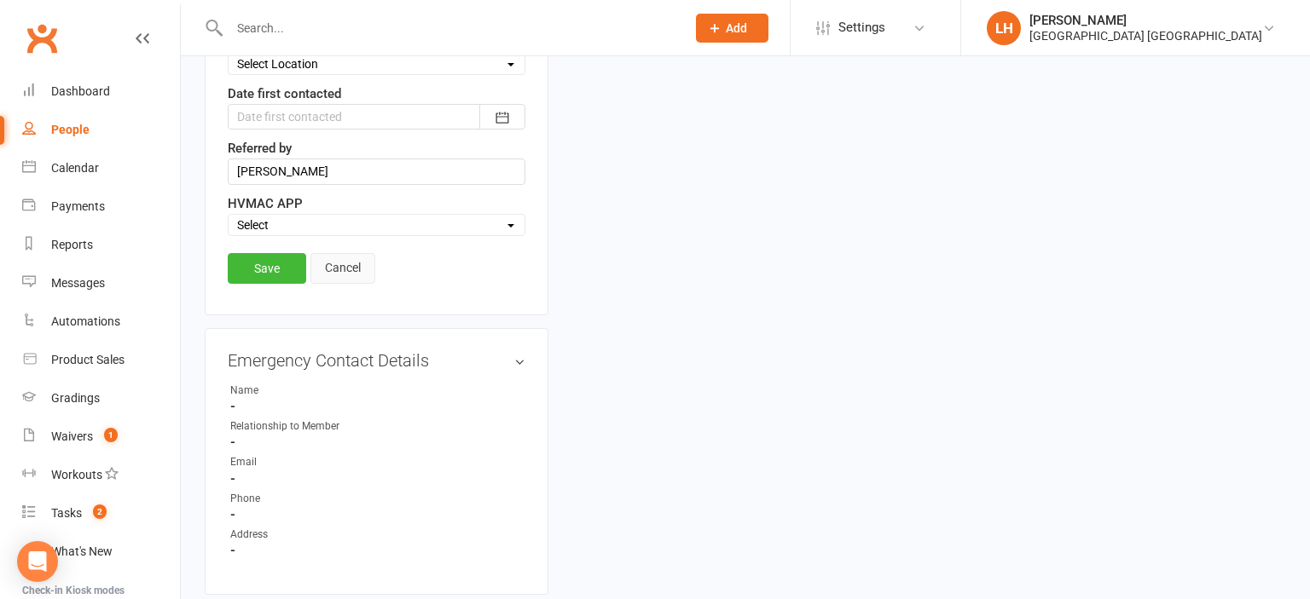
click at [340, 254] on link "Cancel" at bounding box center [342, 268] width 65 height 31
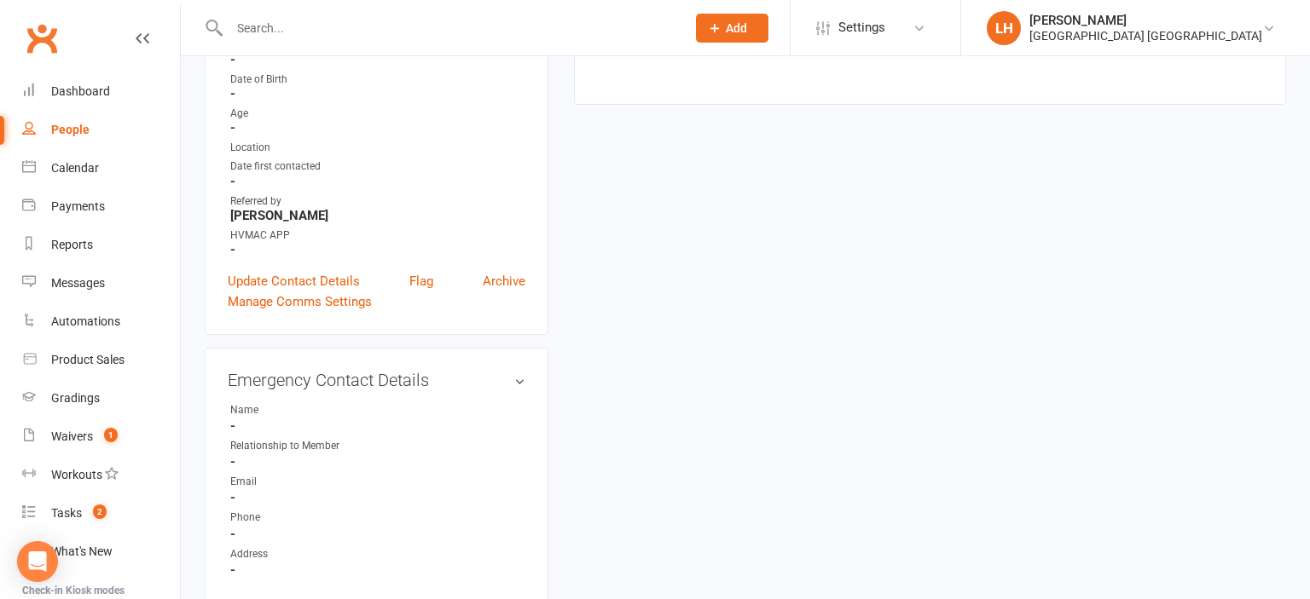
scroll to position [0, 0]
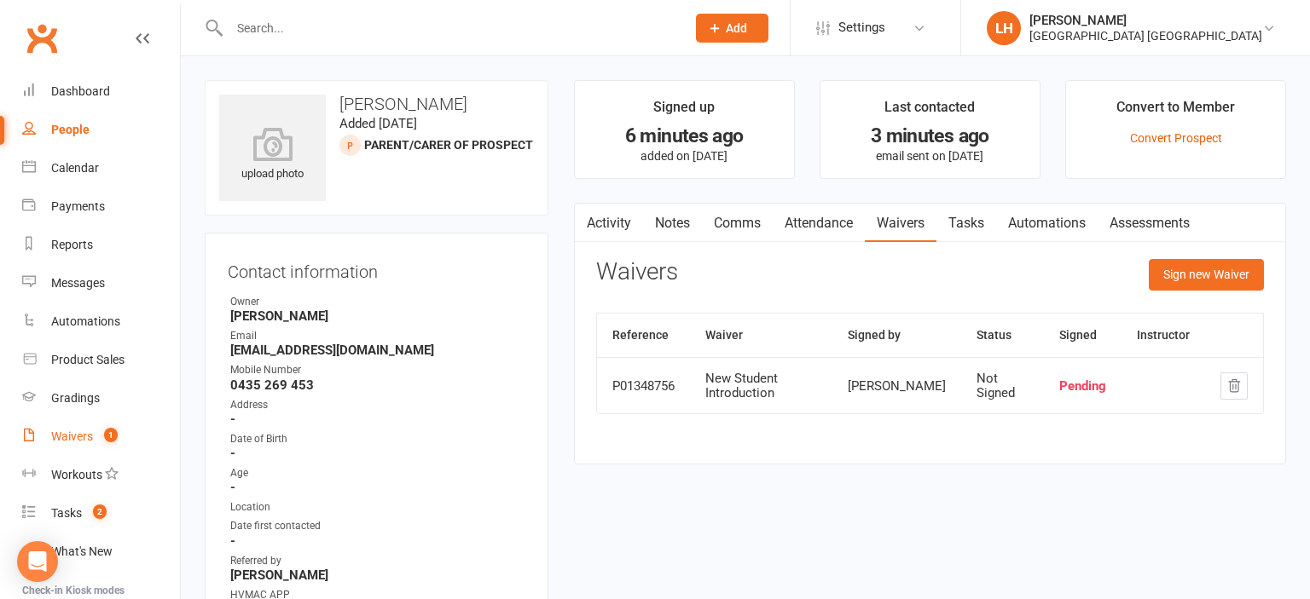
click at [81, 440] on div "Waivers" at bounding box center [72, 437] width 42 height 14
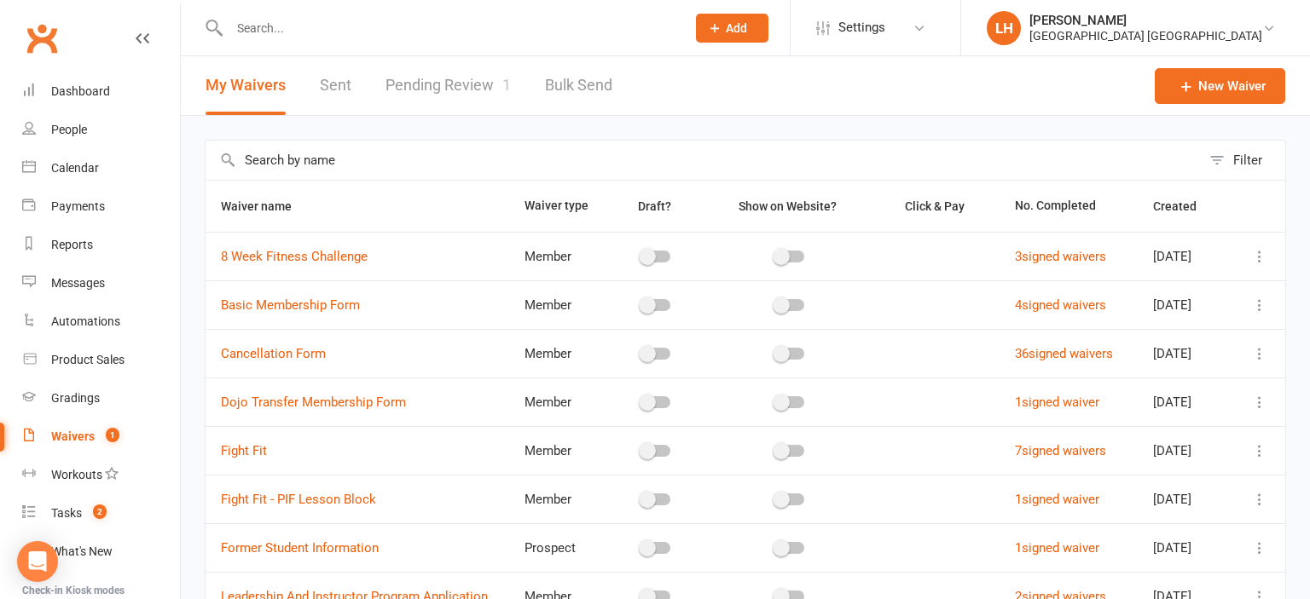
click at [460, 86] on link "Pending Review 1" at bounding box center [447, 85] width 125 height 59
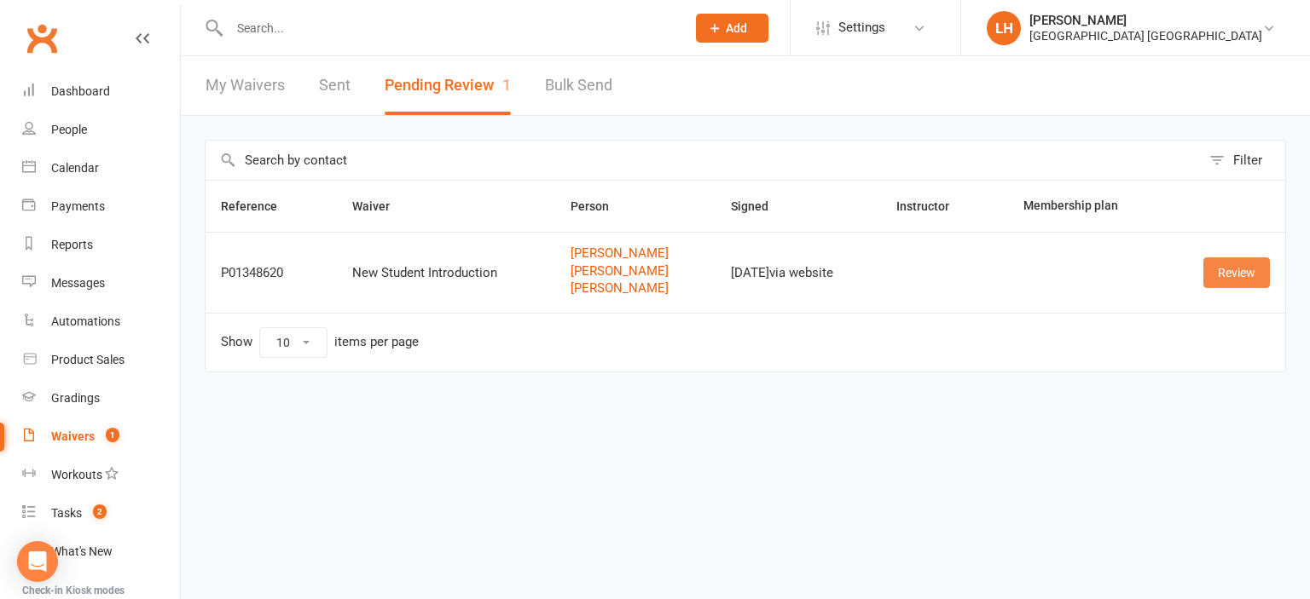
click at [652, 271] on link "Review" at bounding box center [1236, 272] width 67 height 31
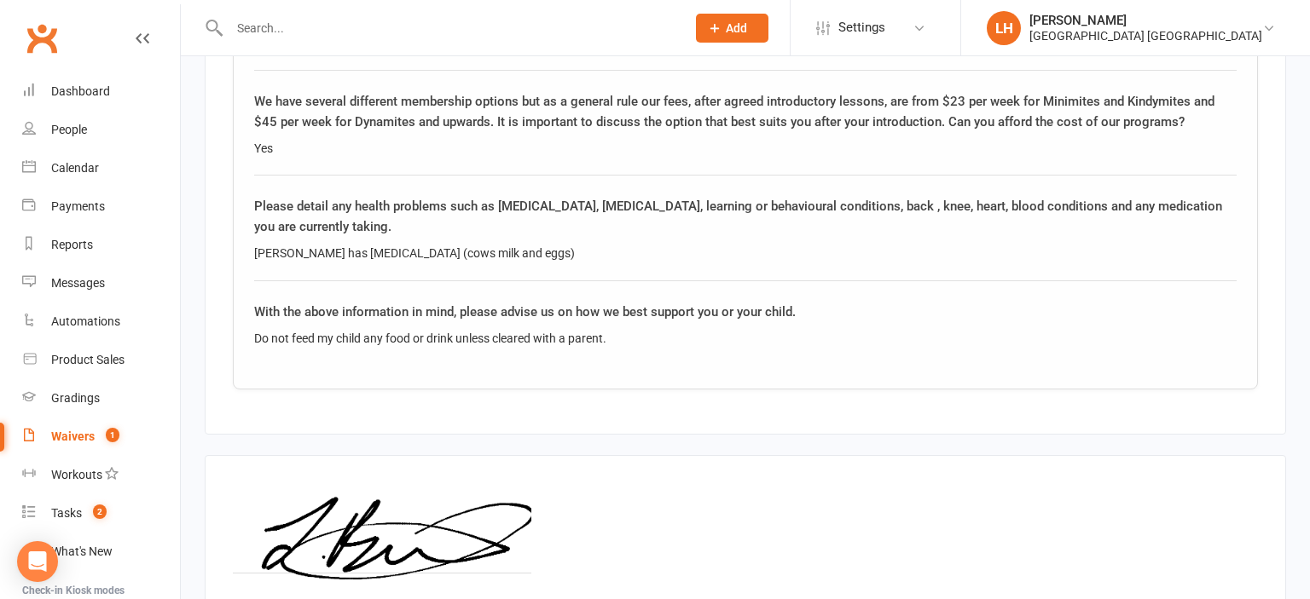
scroll to position [3670, 0]
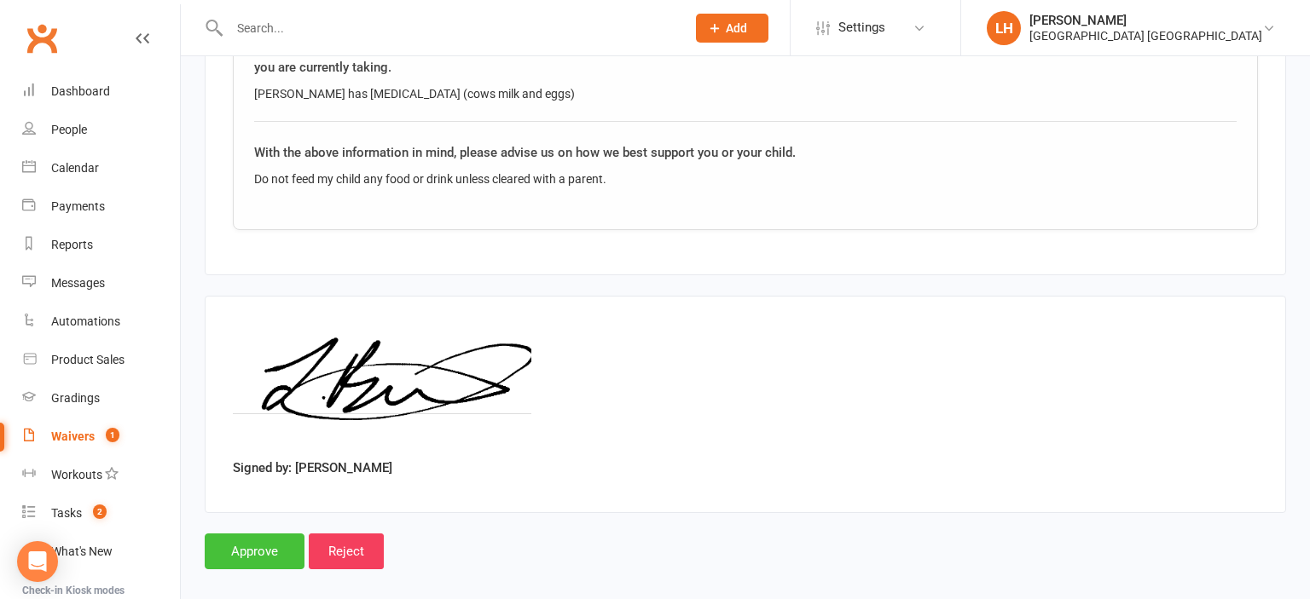
click at [257, 541] on input "Approve" at bounding box center [255, 552] width 100 height 36
